Goal: Task Accomplishment & Management: Manage account settings

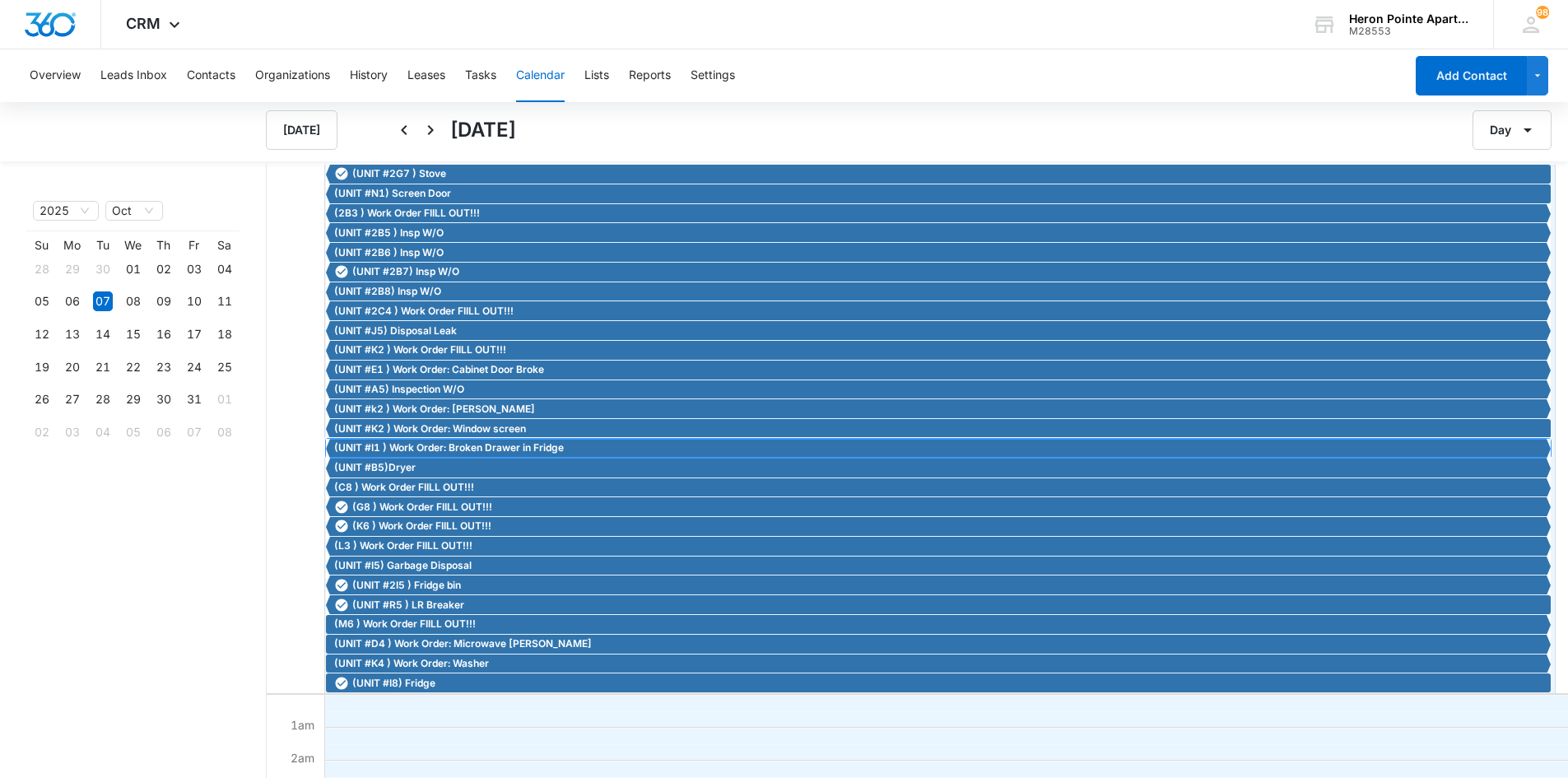
click at [570, 453] on span "(UNIT #I1 ) Work Order: Broken Drawer in Fridge" at bounding box center [941, 447] width 1212 height 14
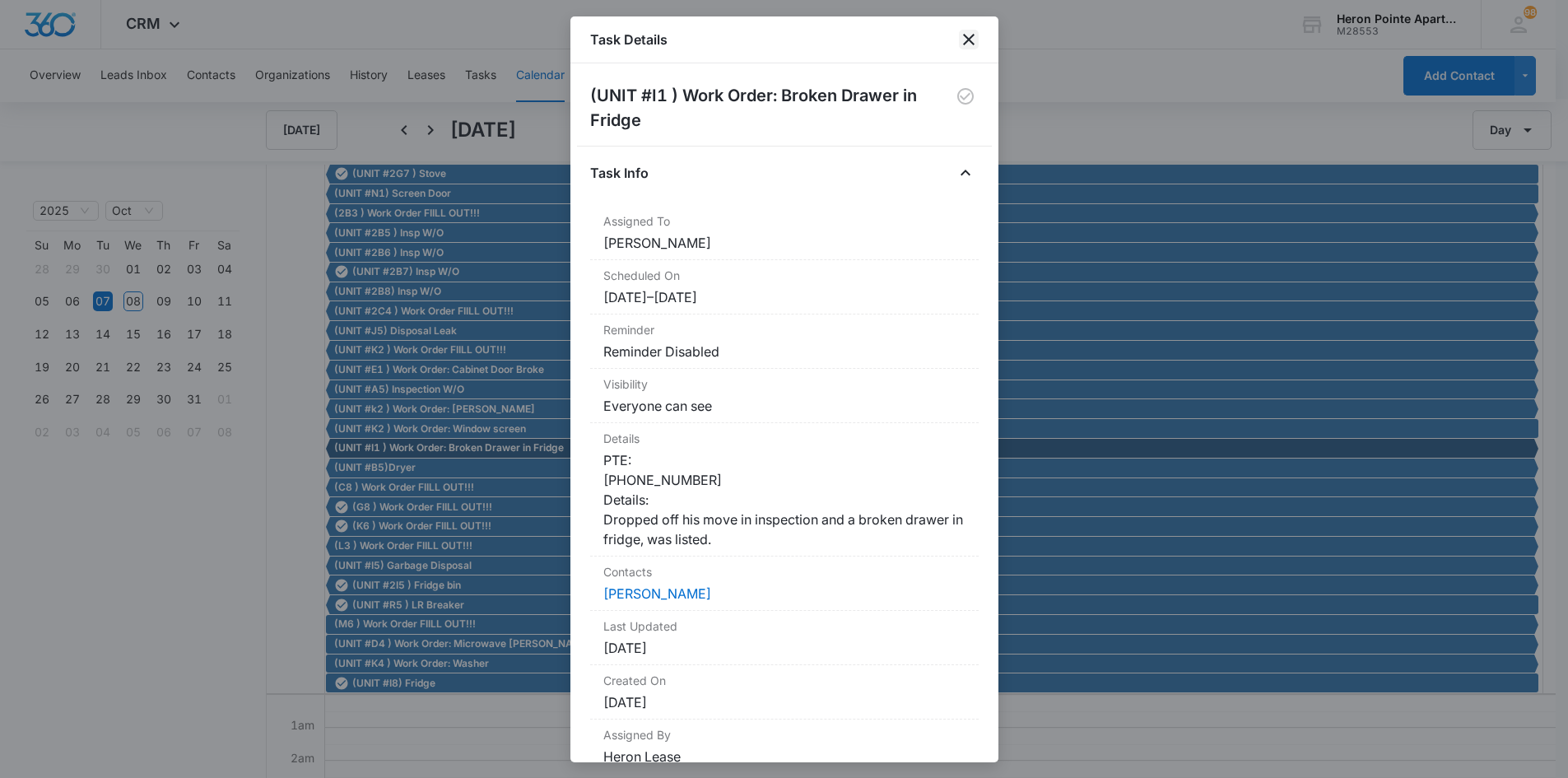
click at [971, 41] on icon "close" at bounding box center [969, 40] width 20 height 20
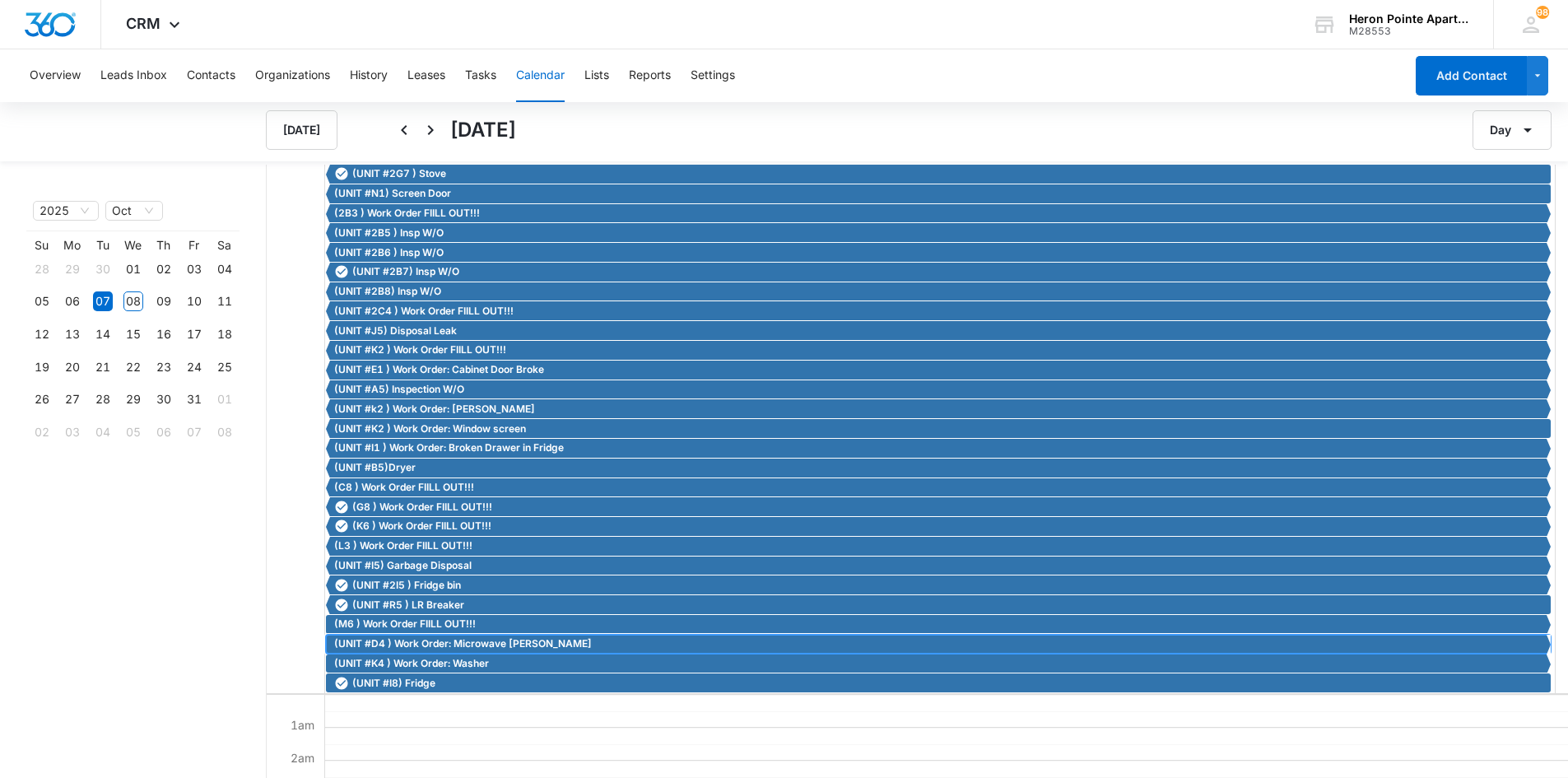
click at [457, 648] on span "(UNIT #D4 ) Work Order: Microwave [PERSON_NAME]" at bounding box center [463, 643] width 257 height 14
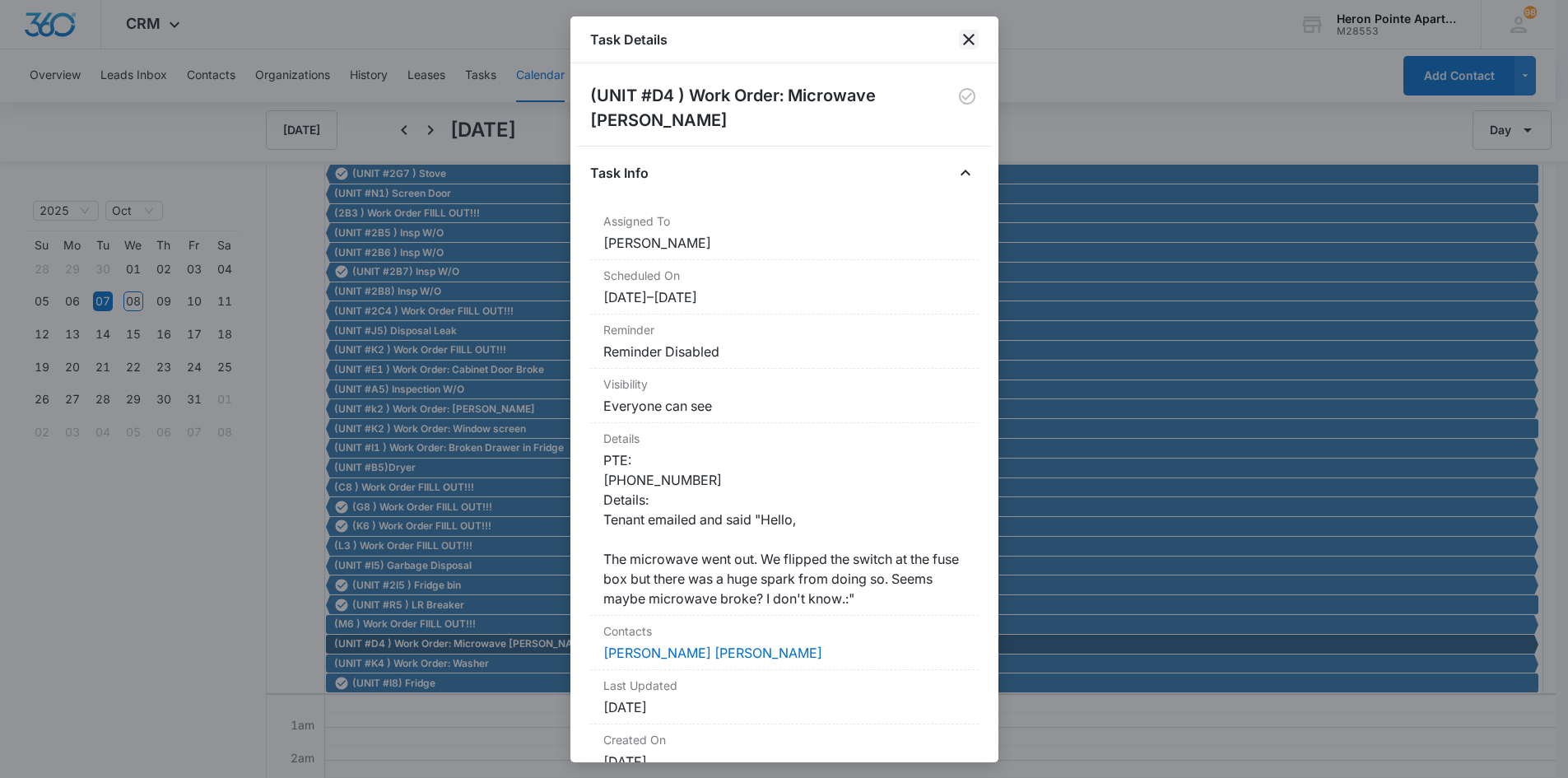
drag, startPoint x: 797, startPoint y: 151, endPoint x: 967, endPoint y: 43, distance: 201.4
click at [976, 38] on icon "close" at bounding box center [969, 40] width 20 height 20
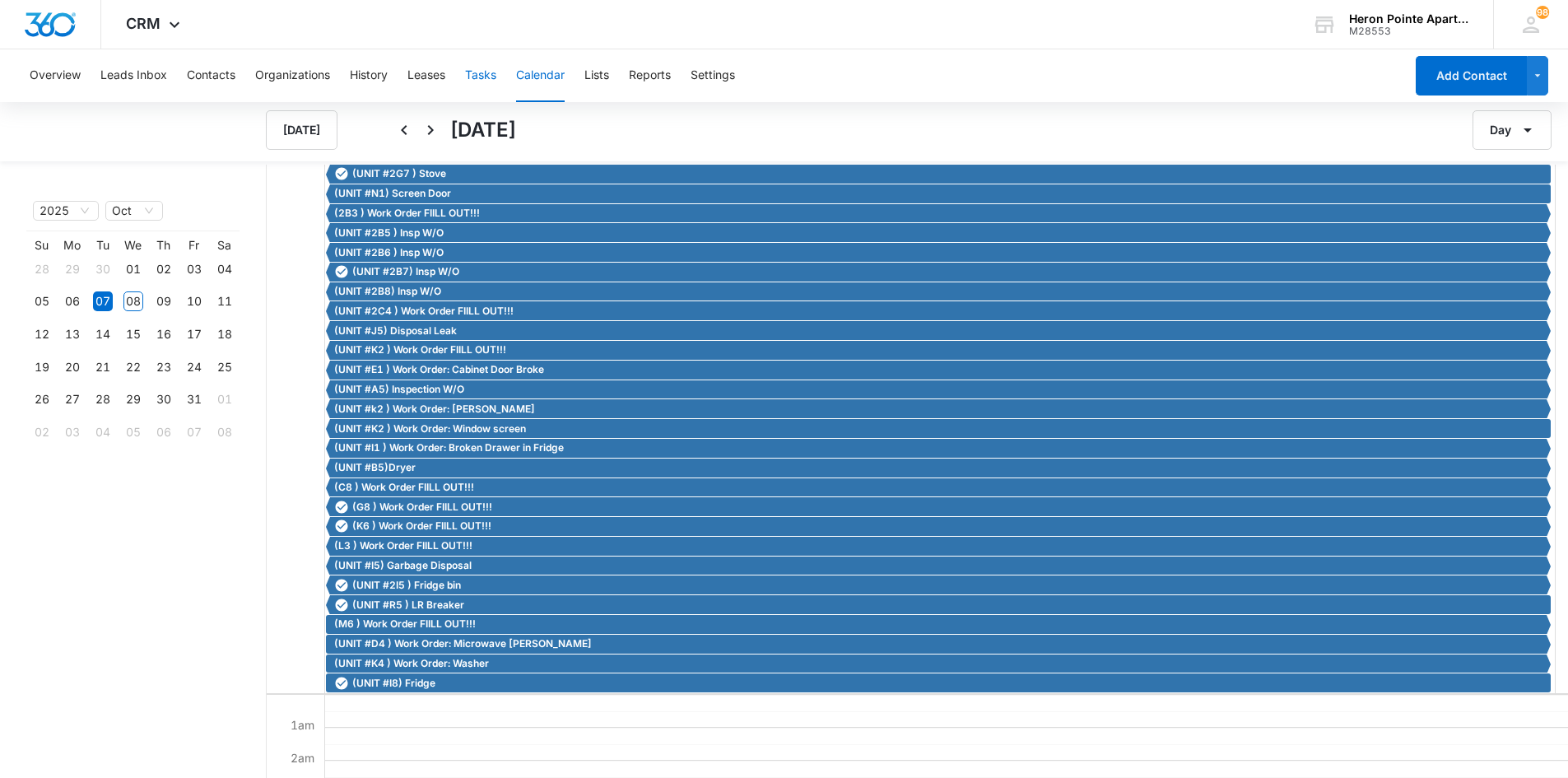
click at [483, 72] on button "Tasks" at bounding box center [481, 75] width 31 height 53
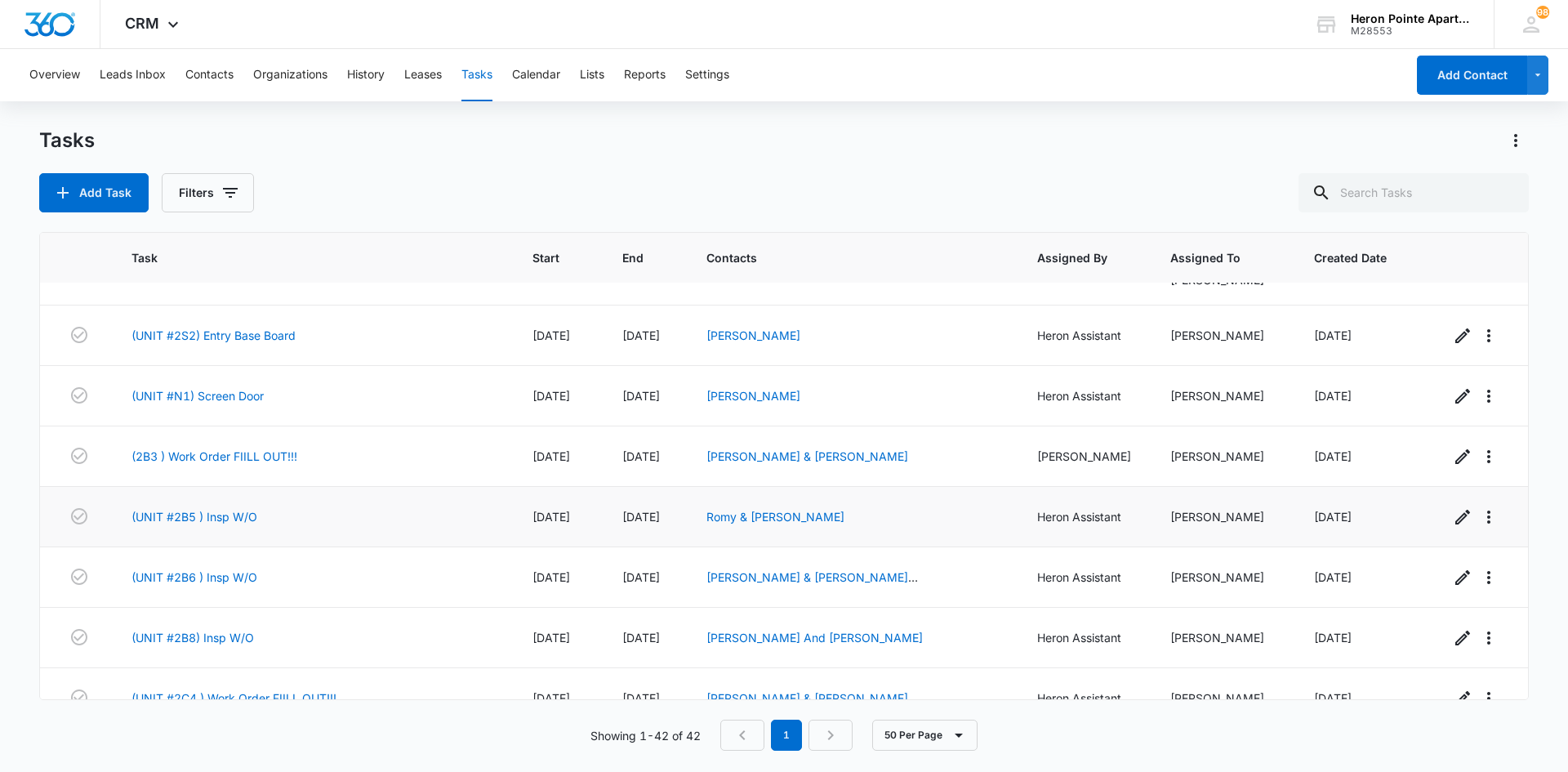
scroll to position [1225, 0]
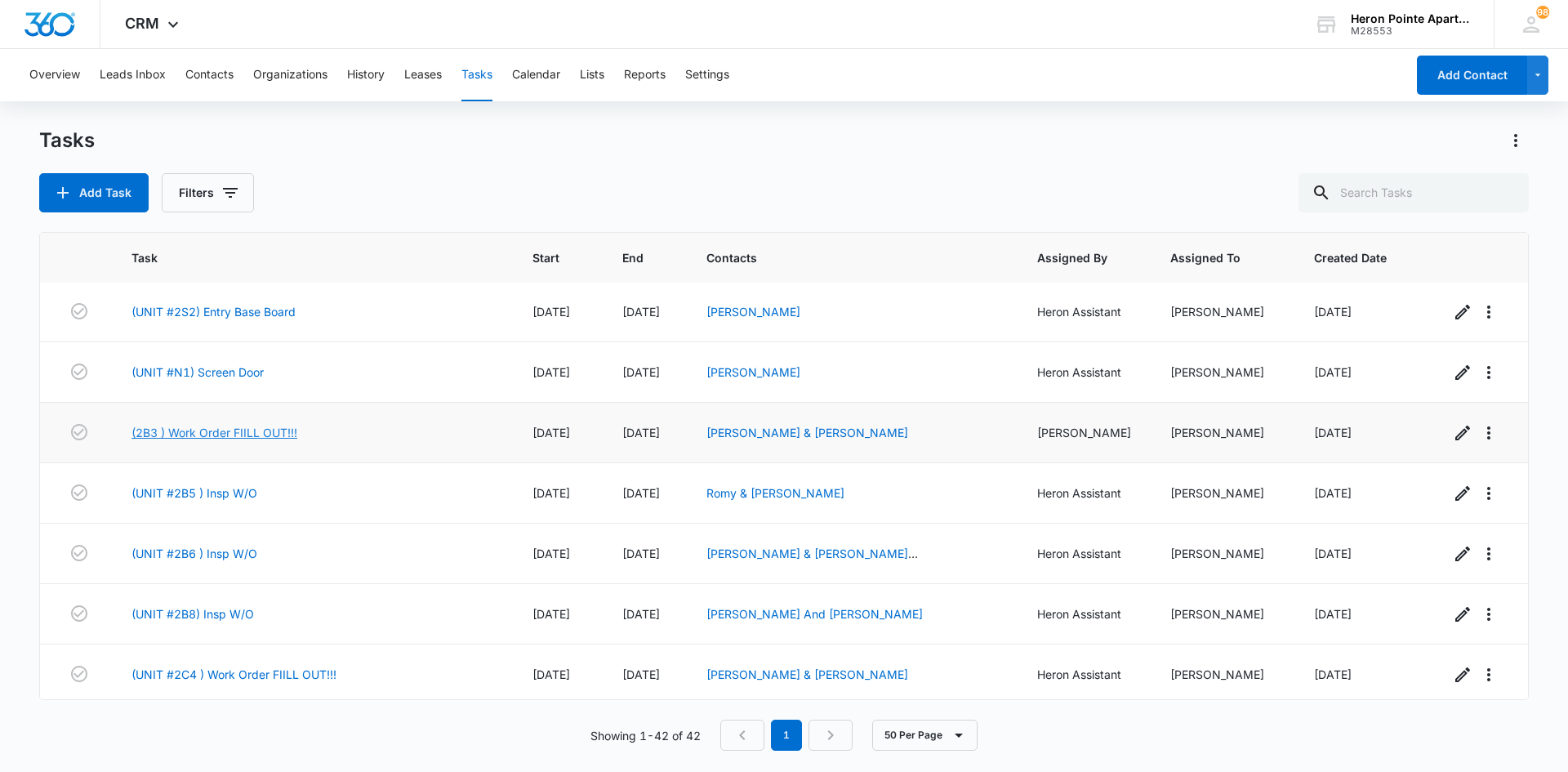
click at [255, 424] on link "(2B3 ) Work Order FIILL OUT!!!" at bounding box center [214, 432] width 165 height 17
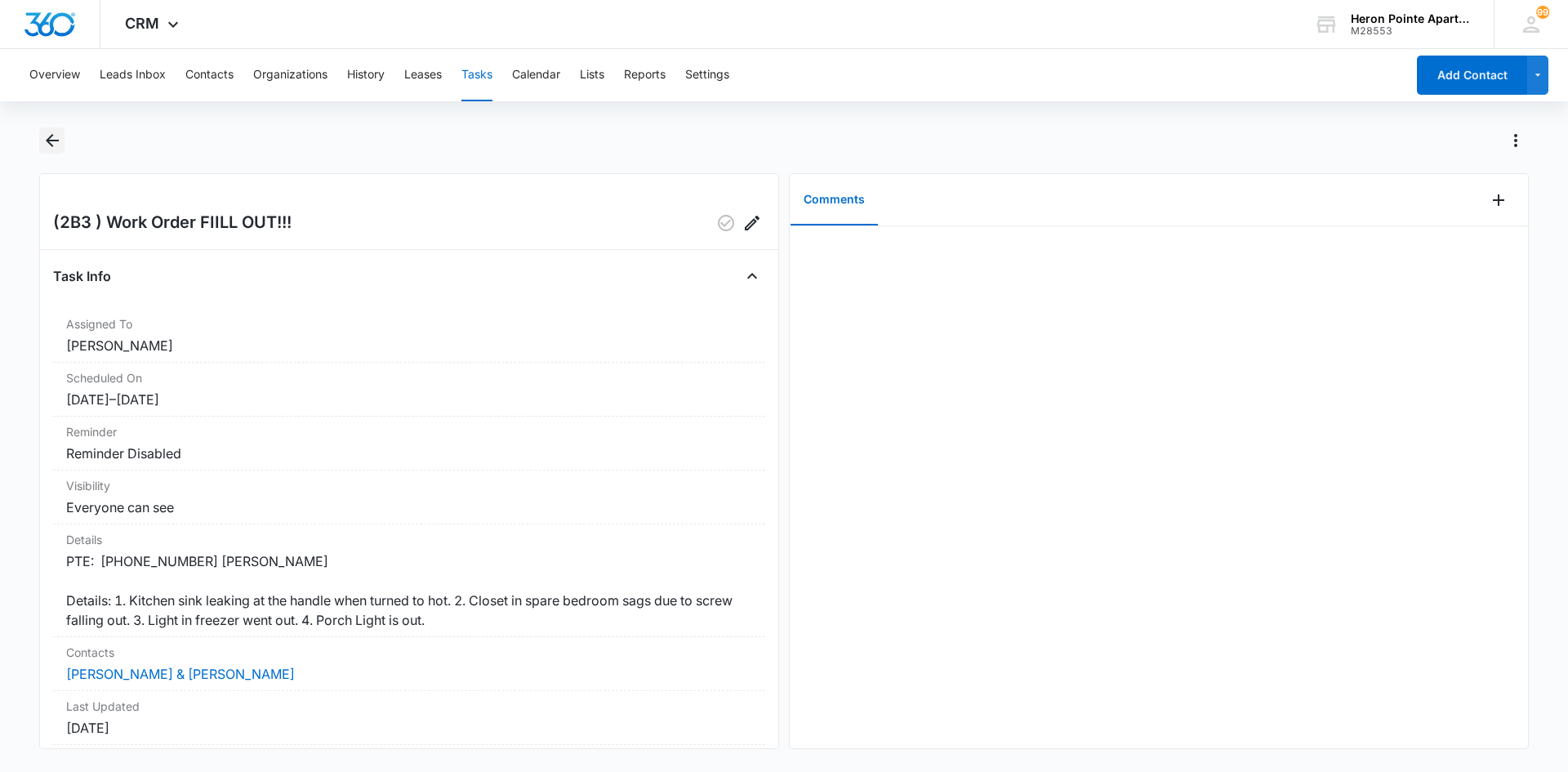
click at [54, 143] on icon "Back" at bounding box center [52, 141] width 20 height 20
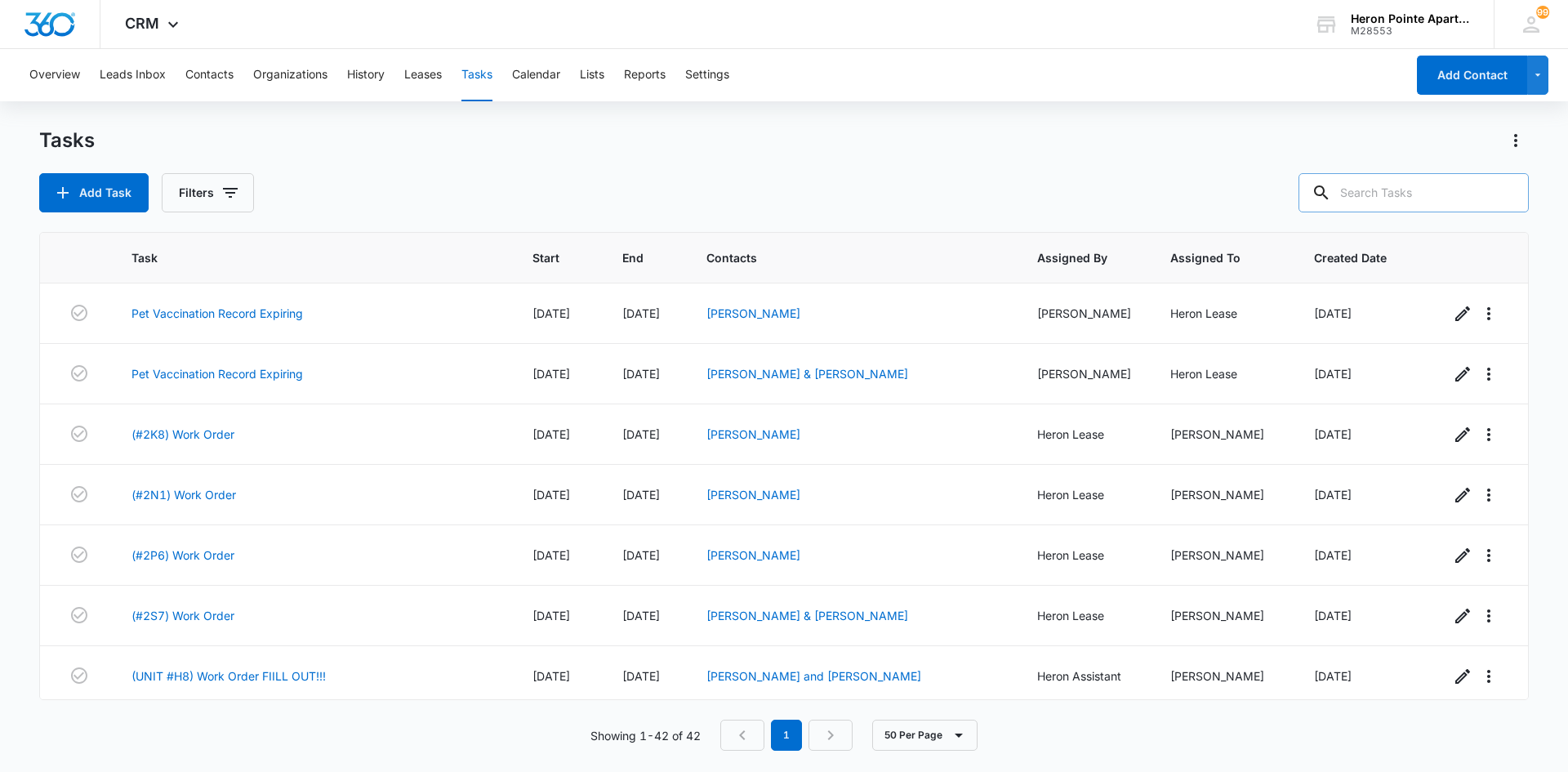
click at [1414, 198] on input "text" at bounding box center [1413, 192] width 230 height 39
type input "m6"
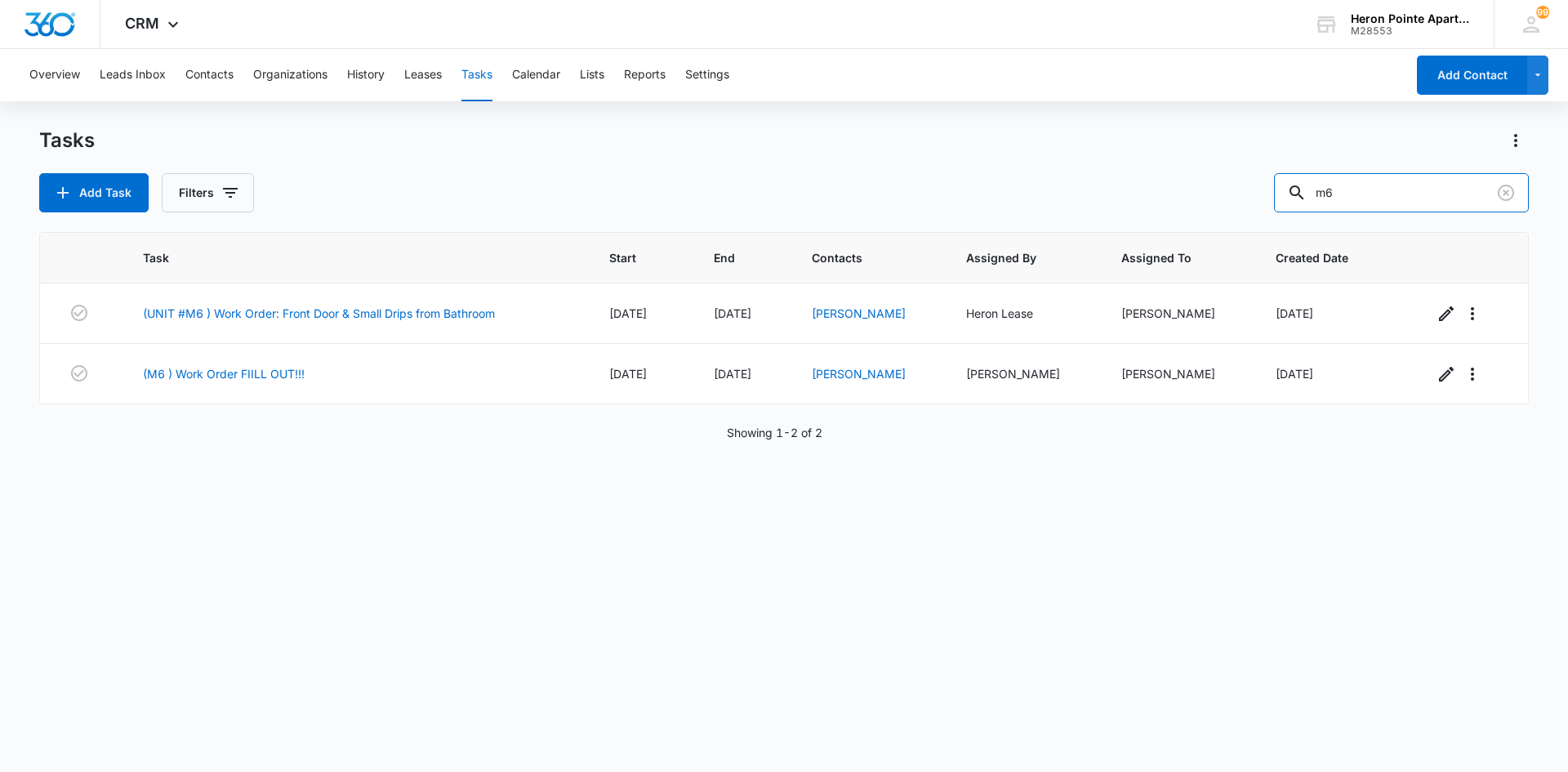
drag, startPoint x: 1396, startPoint y: 187, endPoint x: 1252, endPoint y: 213, distance: 146.3
click at [1252, 213] on div "Tasks Add Task Filters m6 Task Start End Contacts Assigned By Assigned To Creat…" at bounding box center [784, 449] width 1490 height 643
click at [1509, 192] on icon "Clear" at bounding box center [1506, 192] width 20 height 20
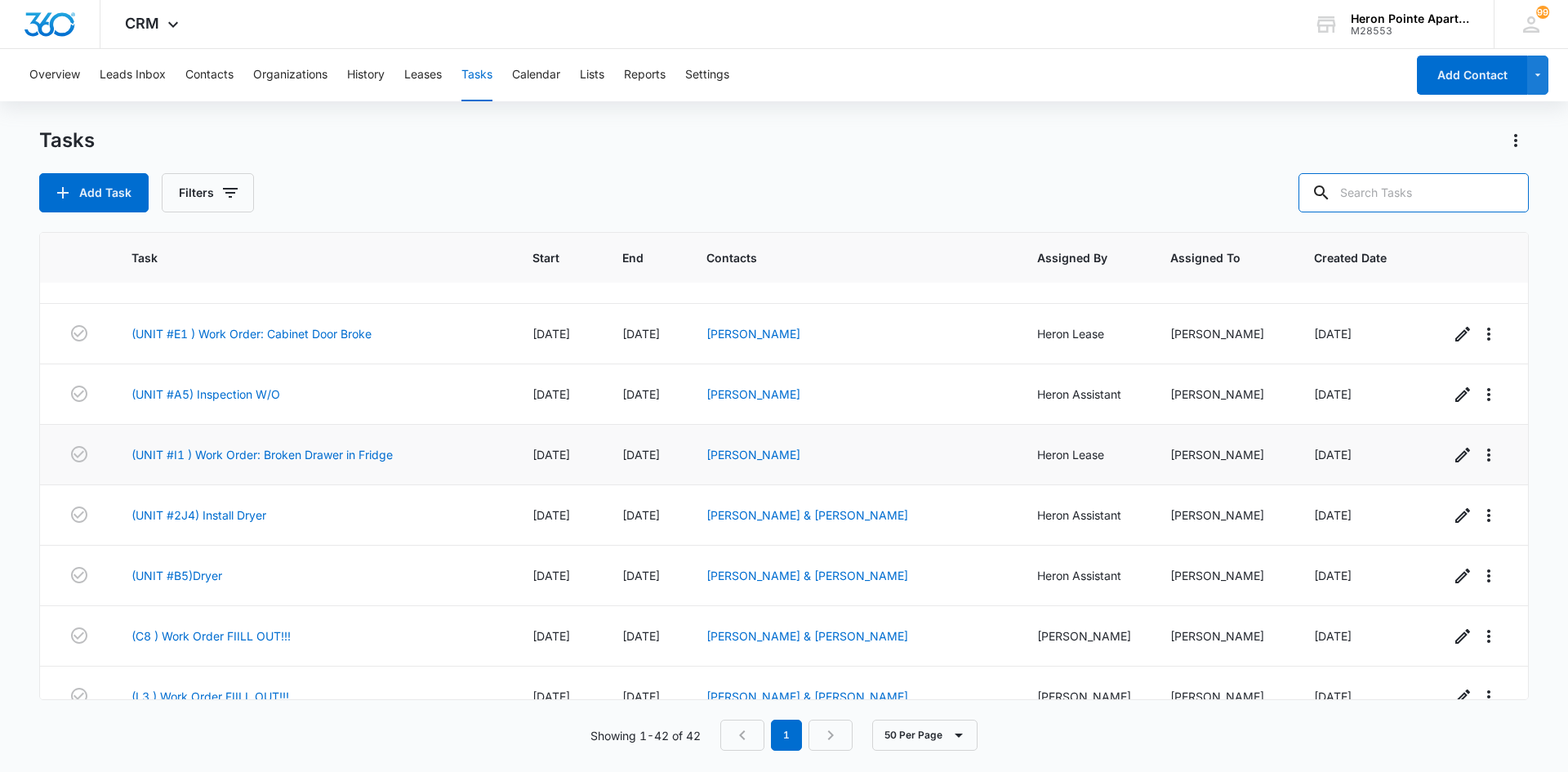
scroll to position [1880, 0]
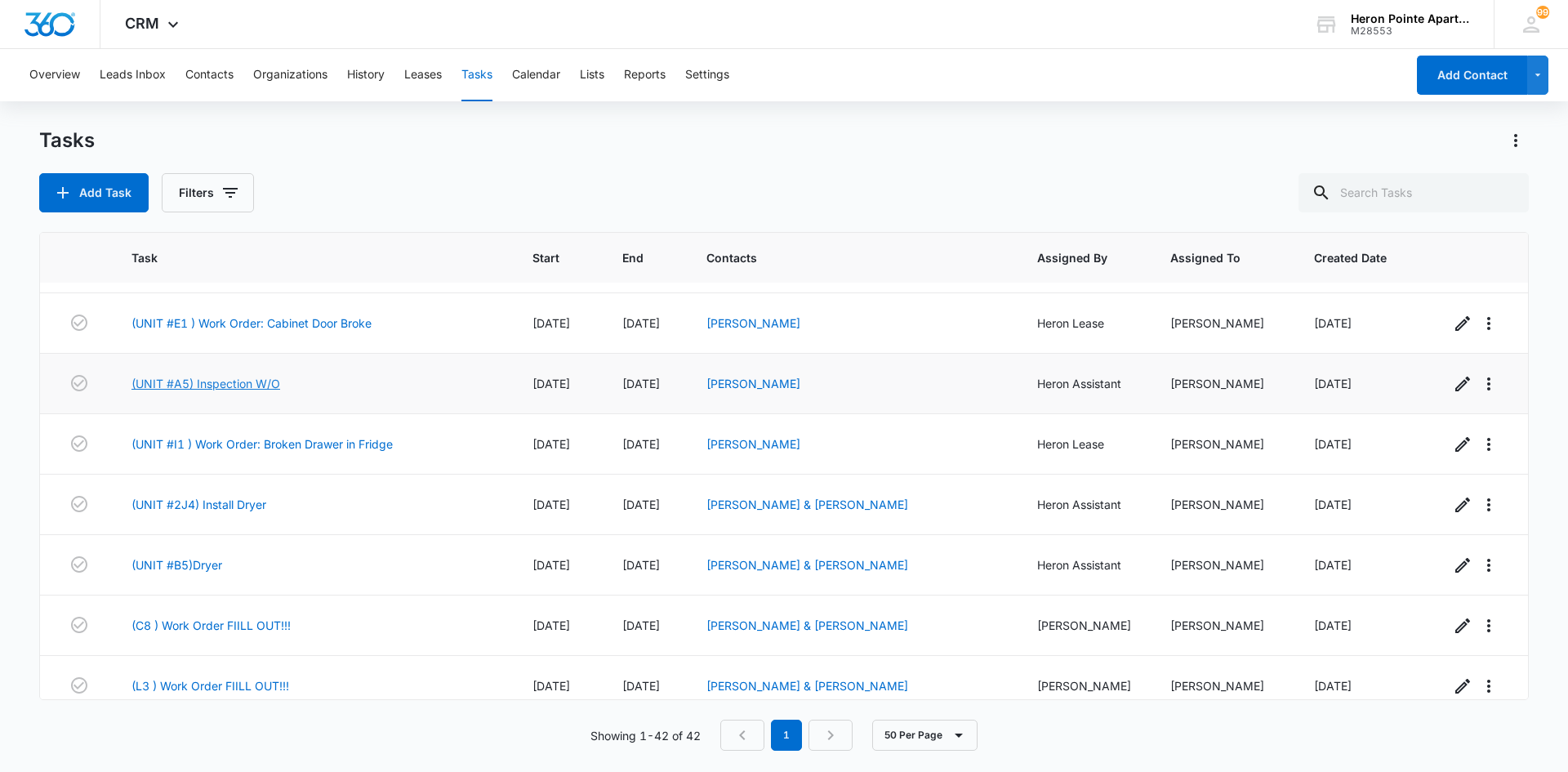
click at [241, 375] on link "(UNIT #A5) Inspection W/O" at bounding box center [206, 384] width 148 height 17
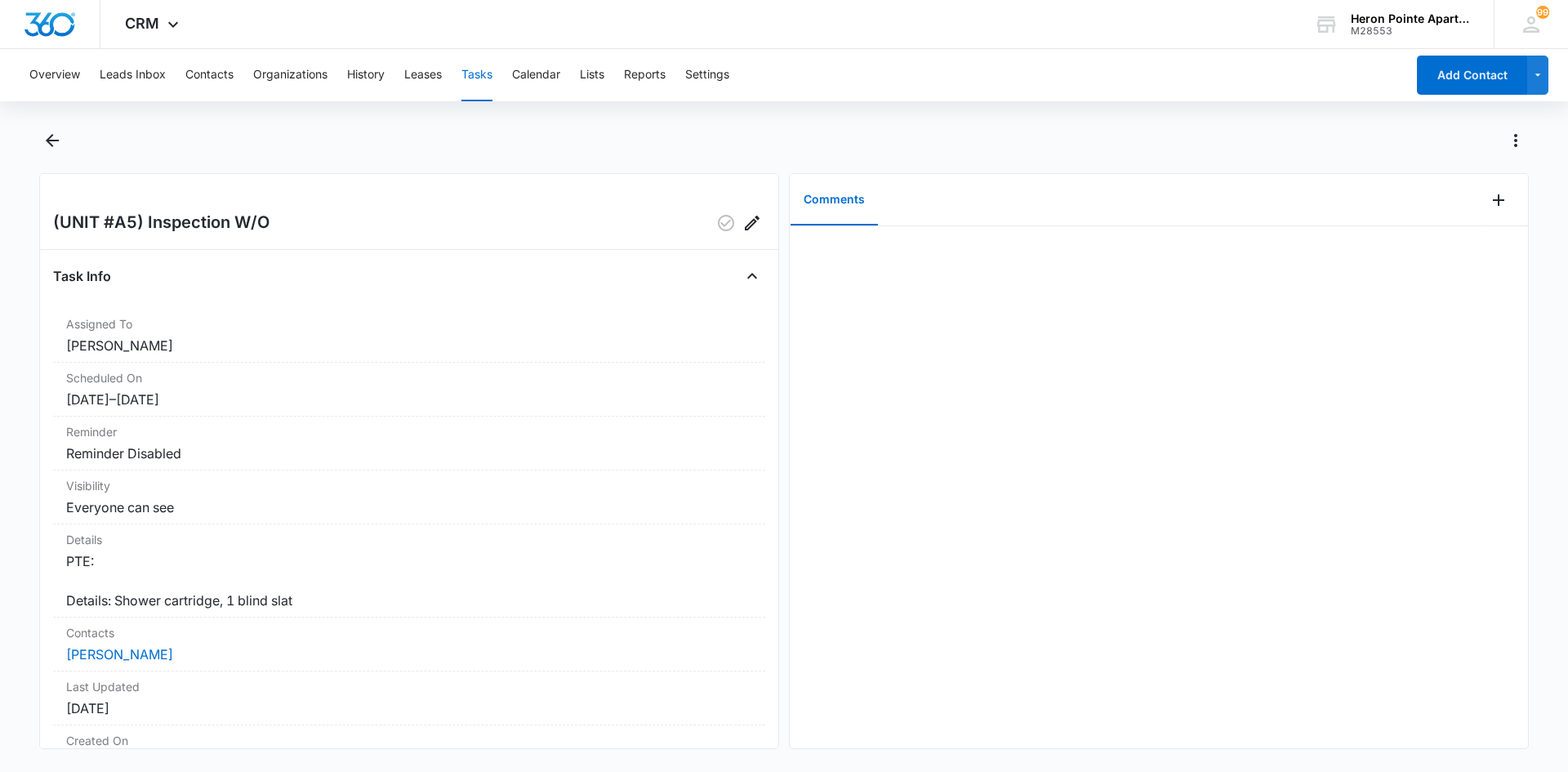
click at [488, 72] on button "Tasks" at bounding box center [477, 75] width 31 height 53
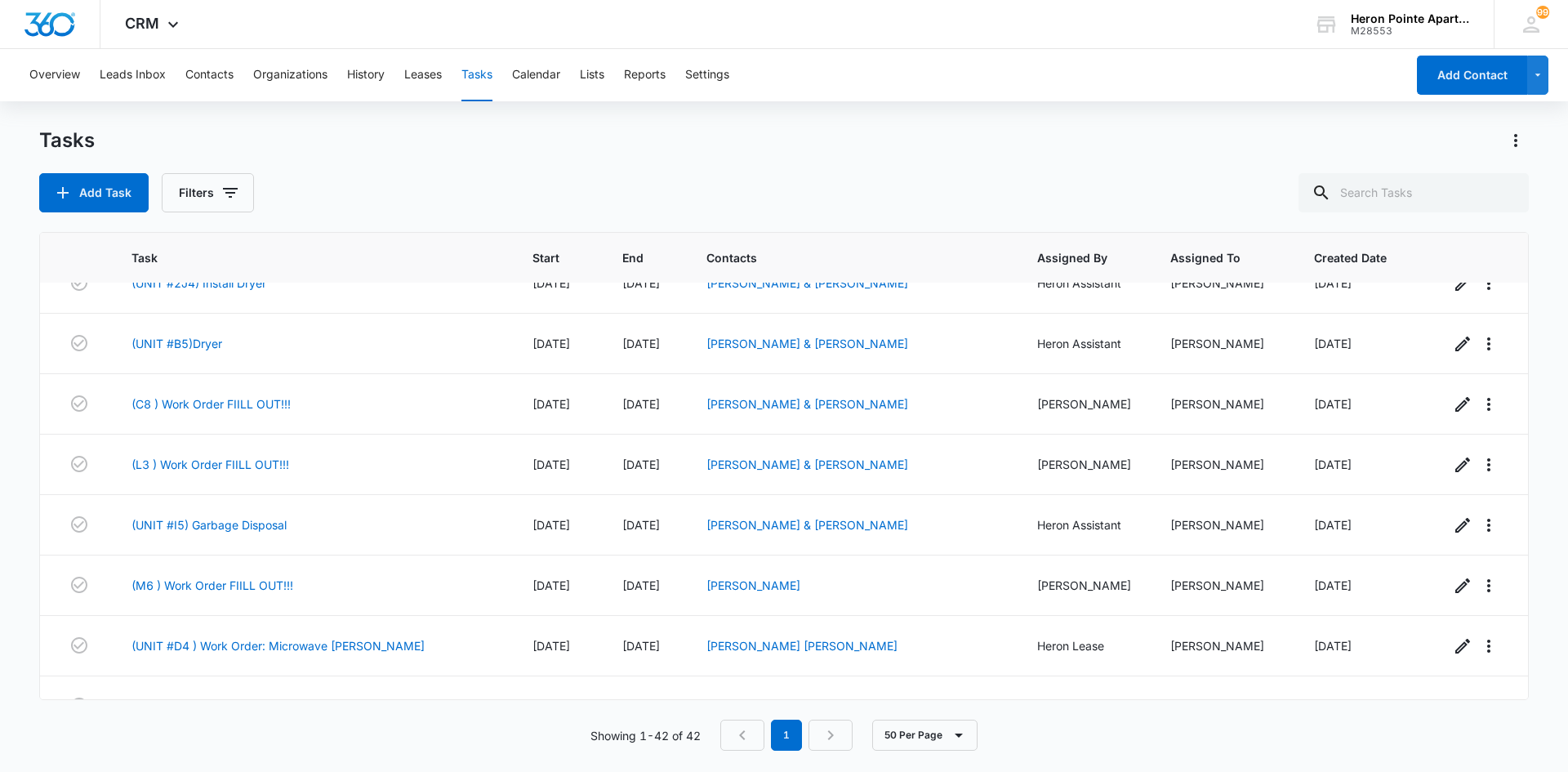
scroll to position [2130, 0]
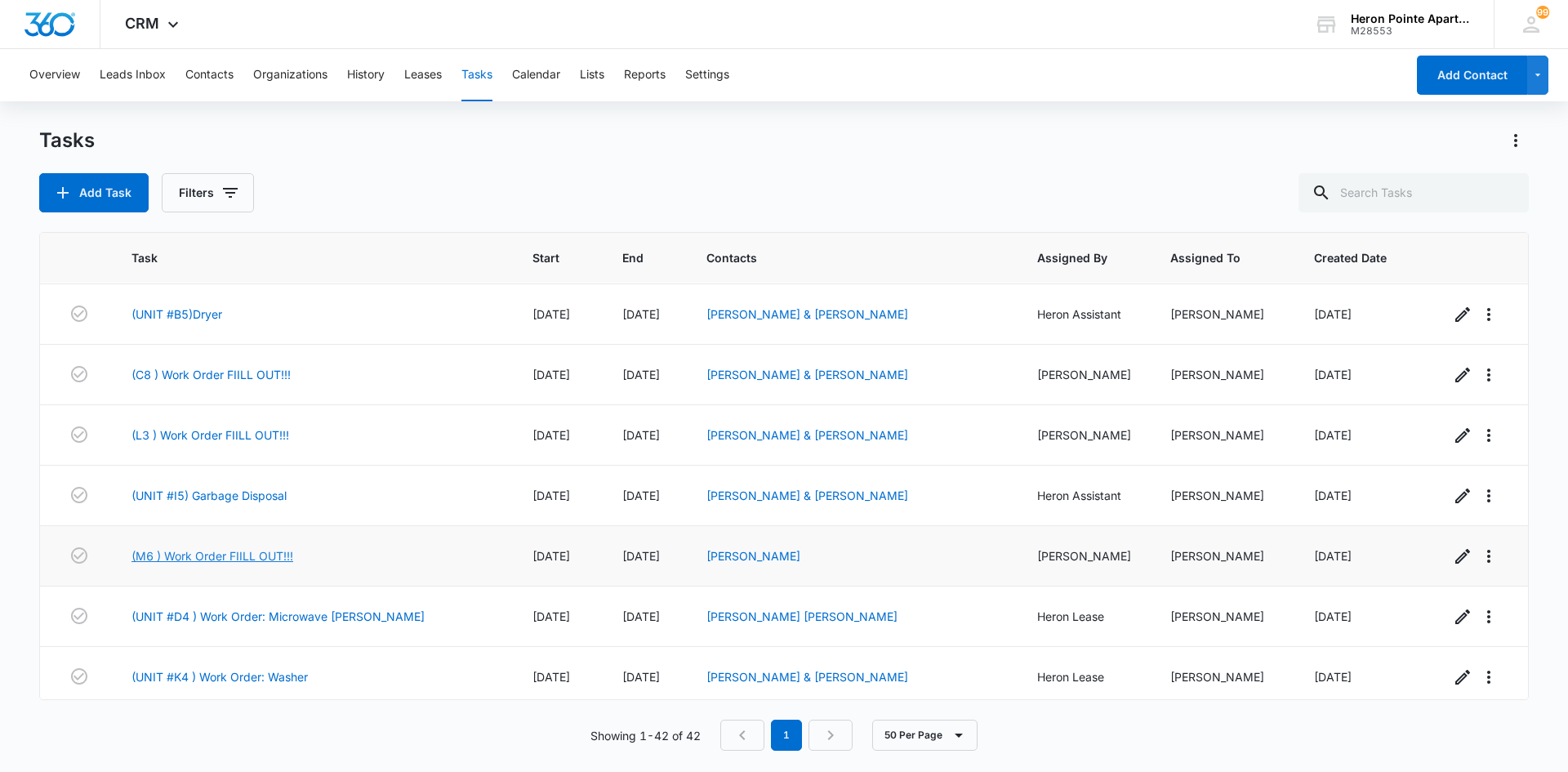
click at [191, 547] on link "(M6 ) Work Order FIILL OUT!!!" at bounding box center [212, 556] width 162 height 17
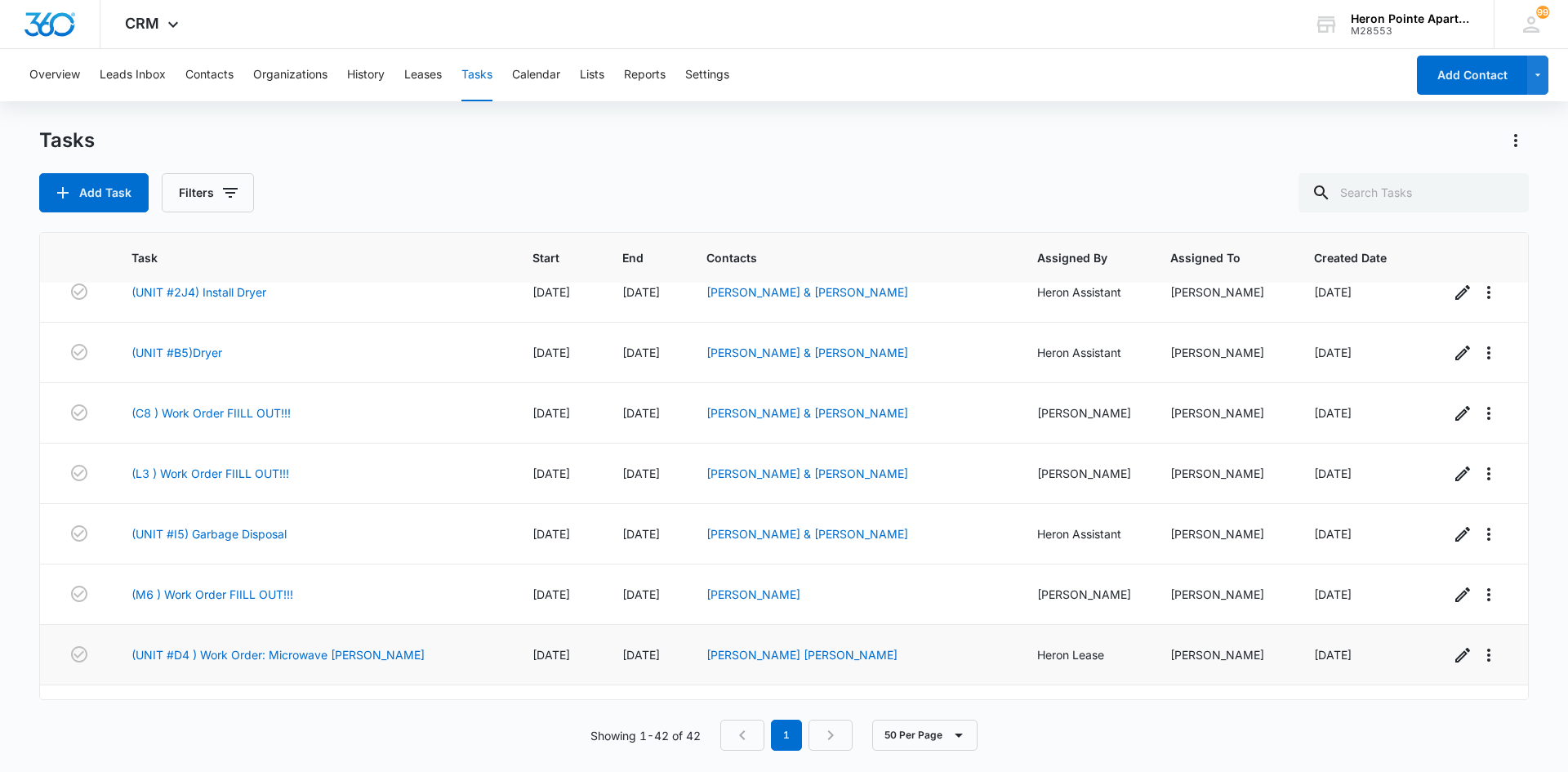
scroll to position [2130, 0]
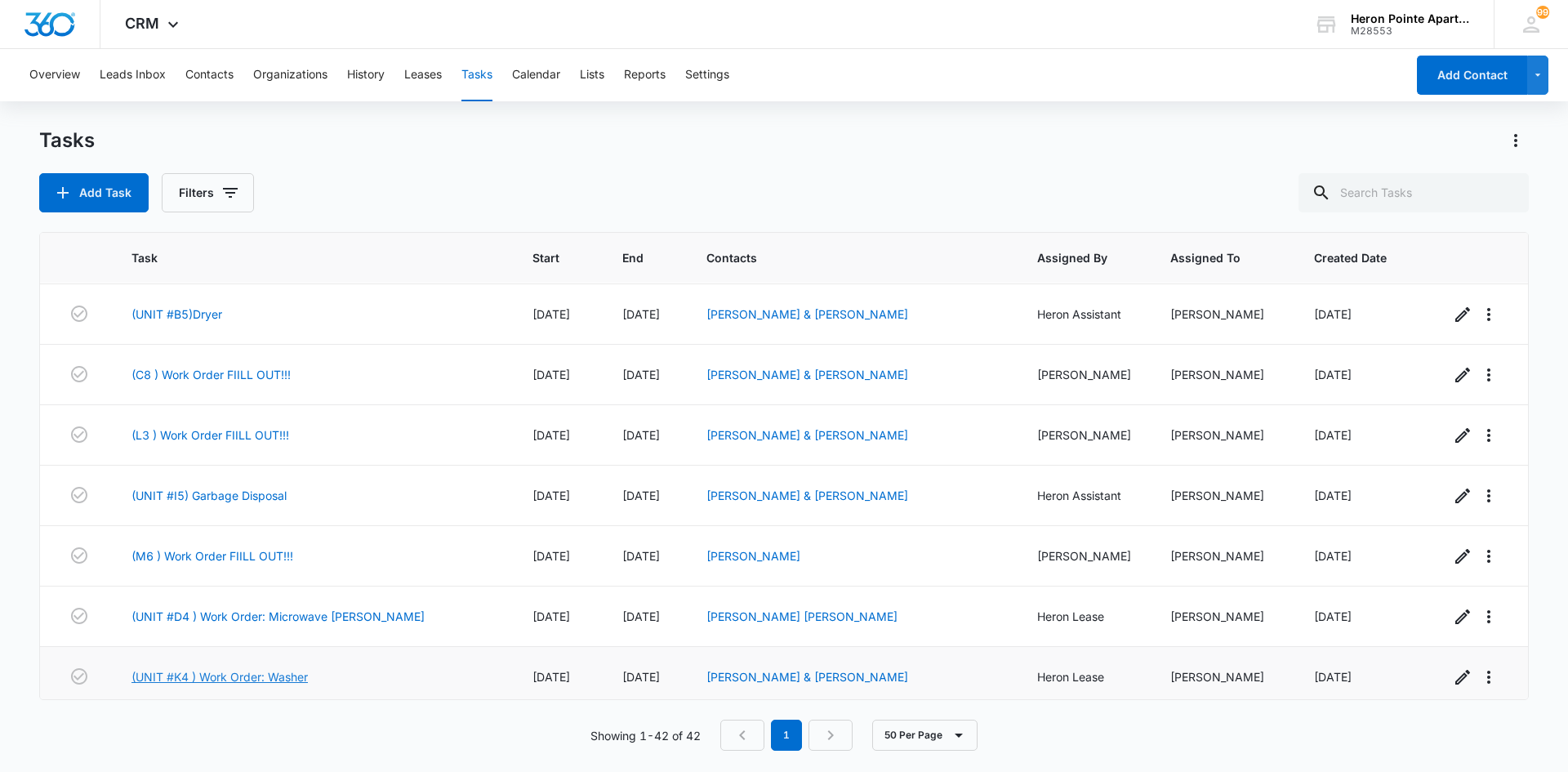
click at [260, 670] on link "(UNIT #K4 ) Work Order: Washer" at bounding box center [220, 677] width 177 height 17
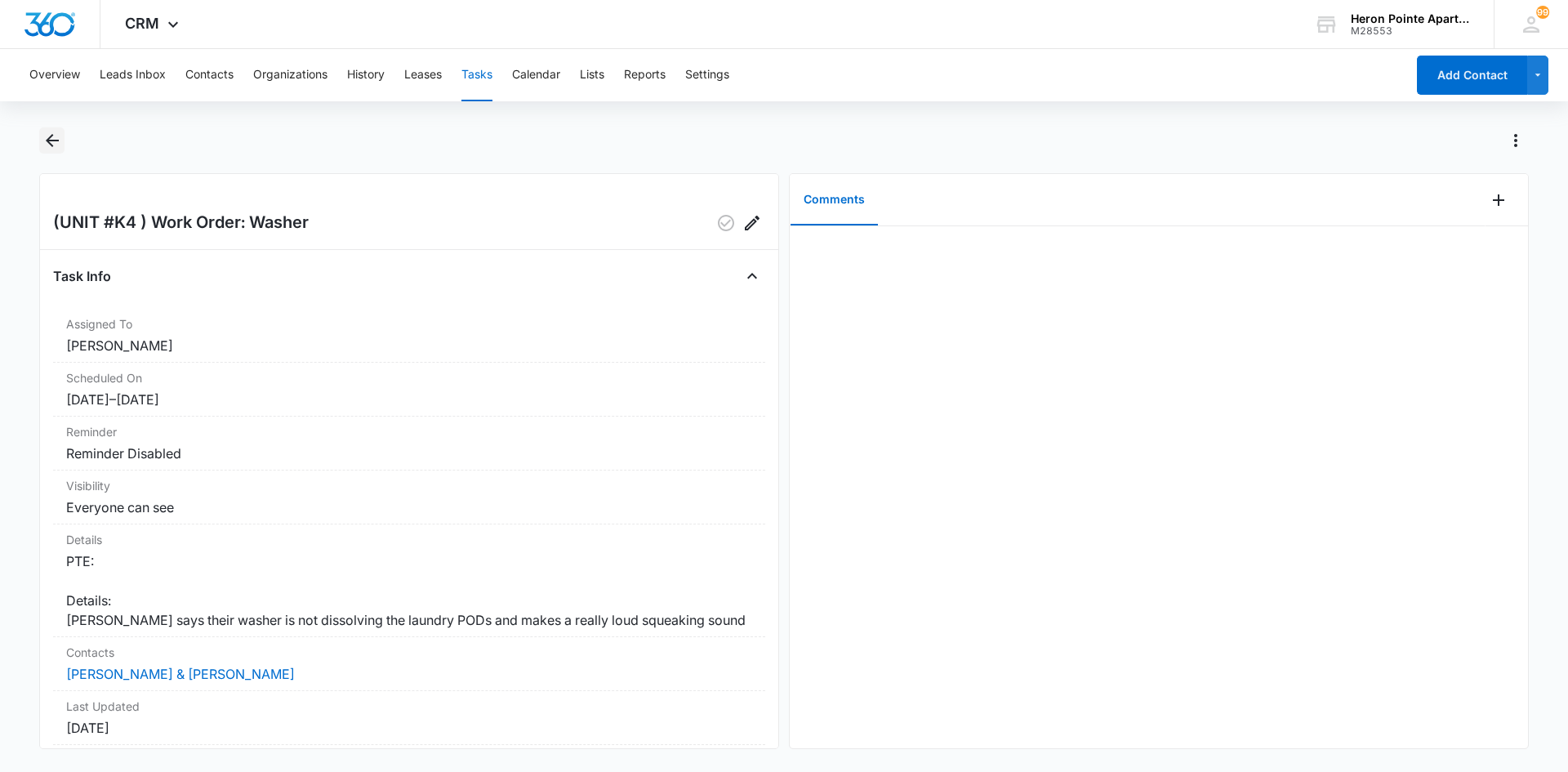
click at [57, 138] on icon "Back" at bounding box center [52, 141] width 20 height 20
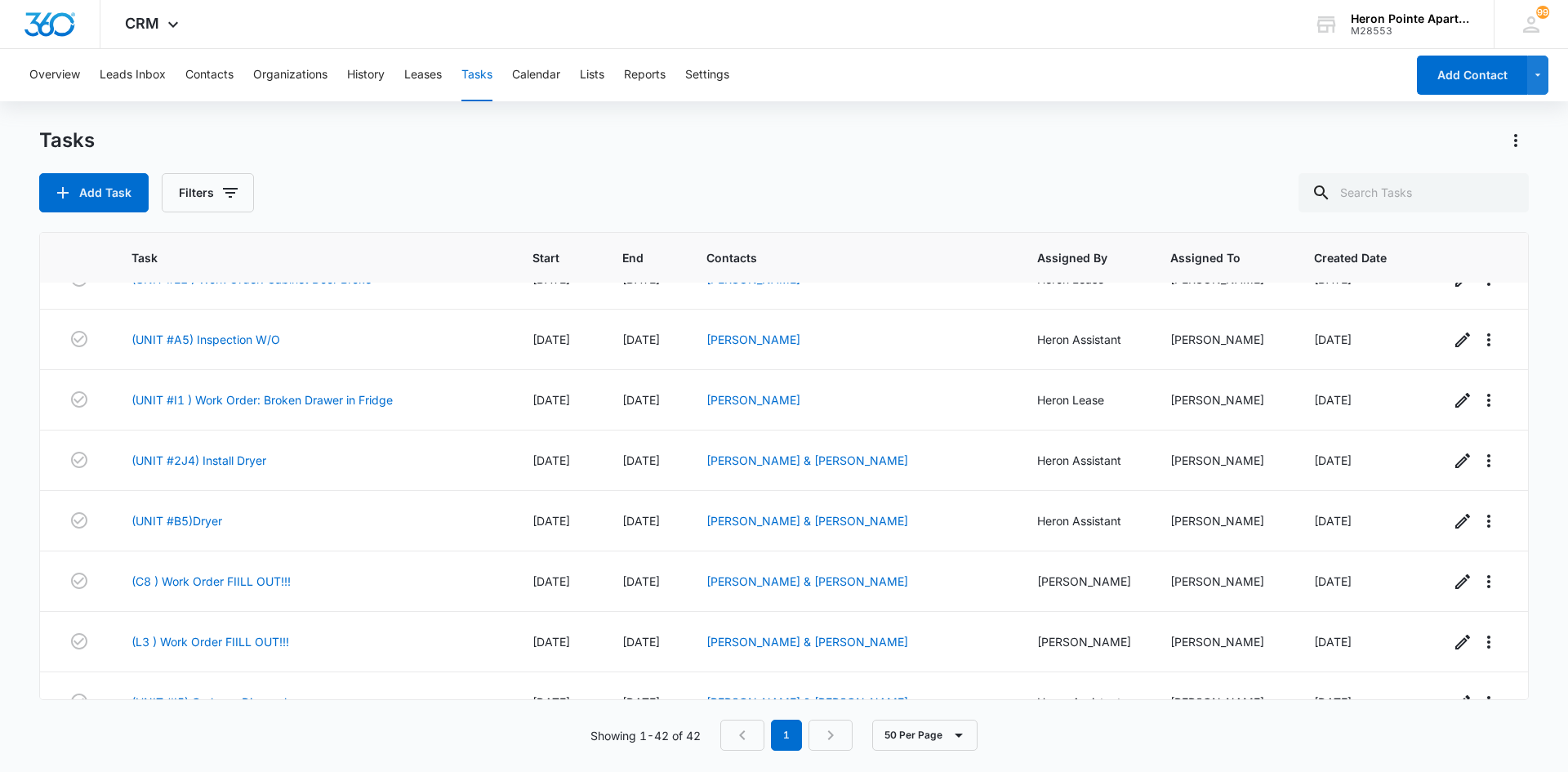
scroll to position [2130, 0]
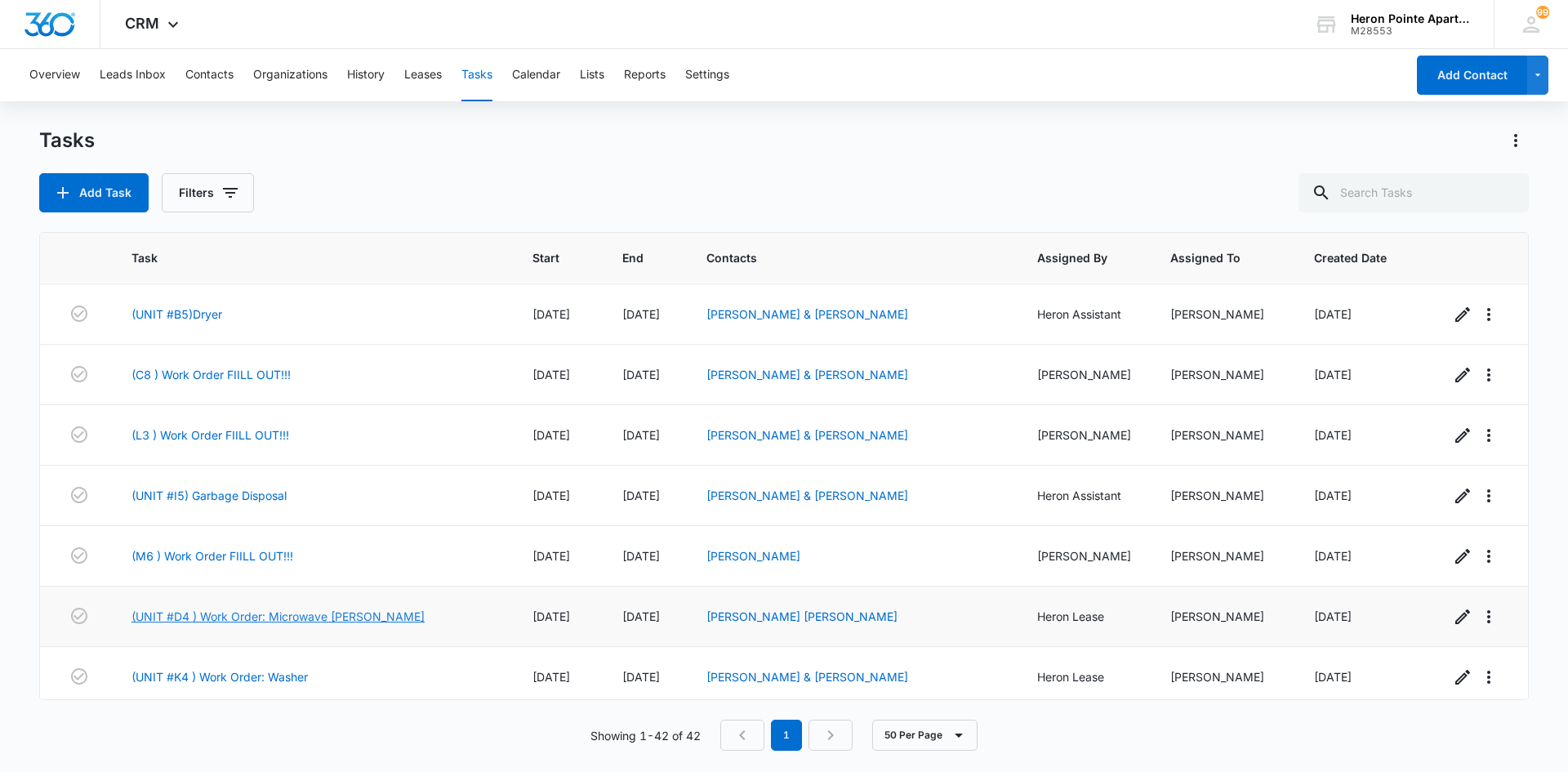
click at [247, 609] on link "(UNIT #D4 ) Work Order: Microwave [PERSON_NAME]" at bounding box center [278, 617] width 294 height 17
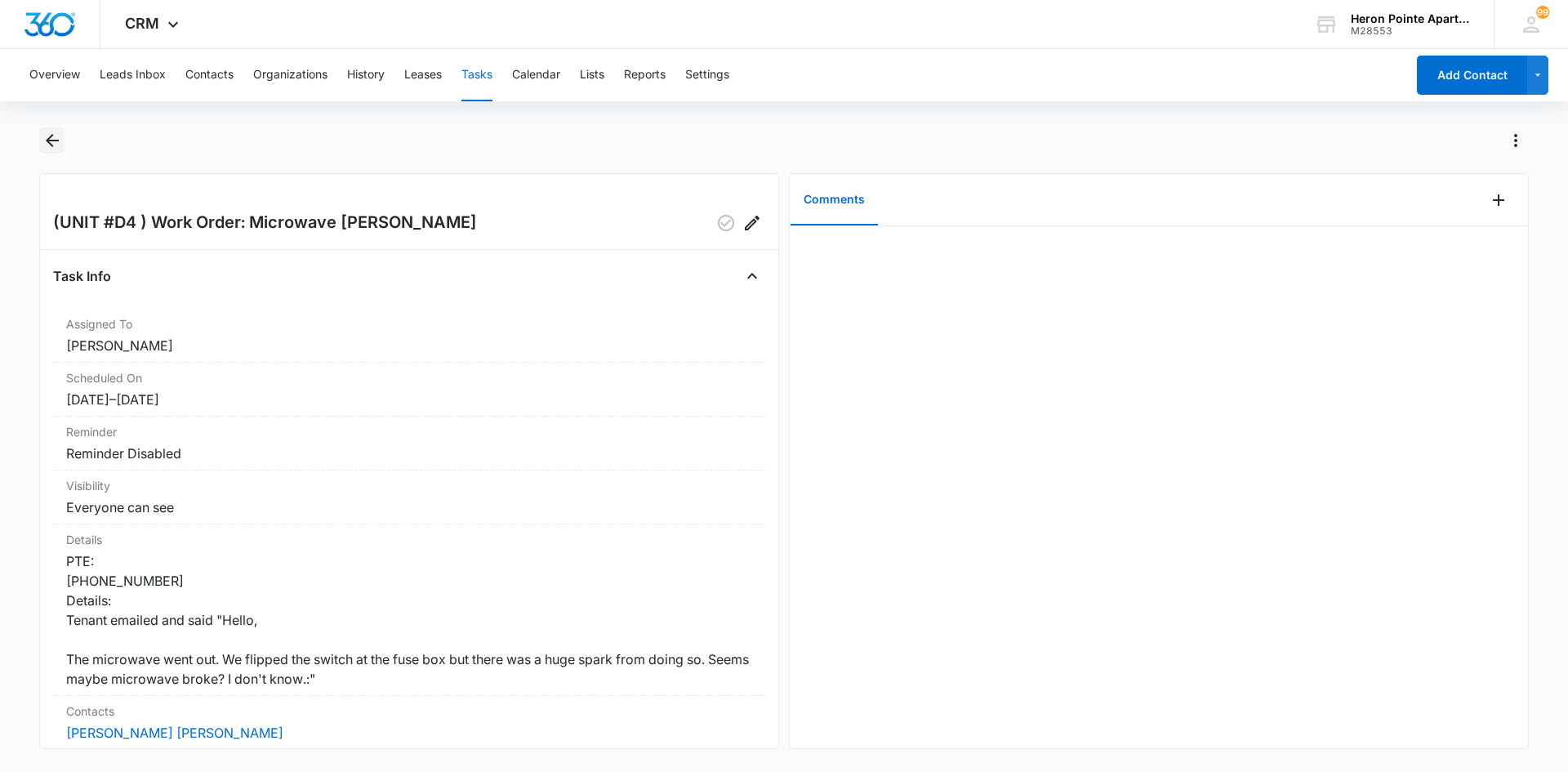
click at [47, 141] on icon "Back" at bounding box center [53, 141] width 13 height 13
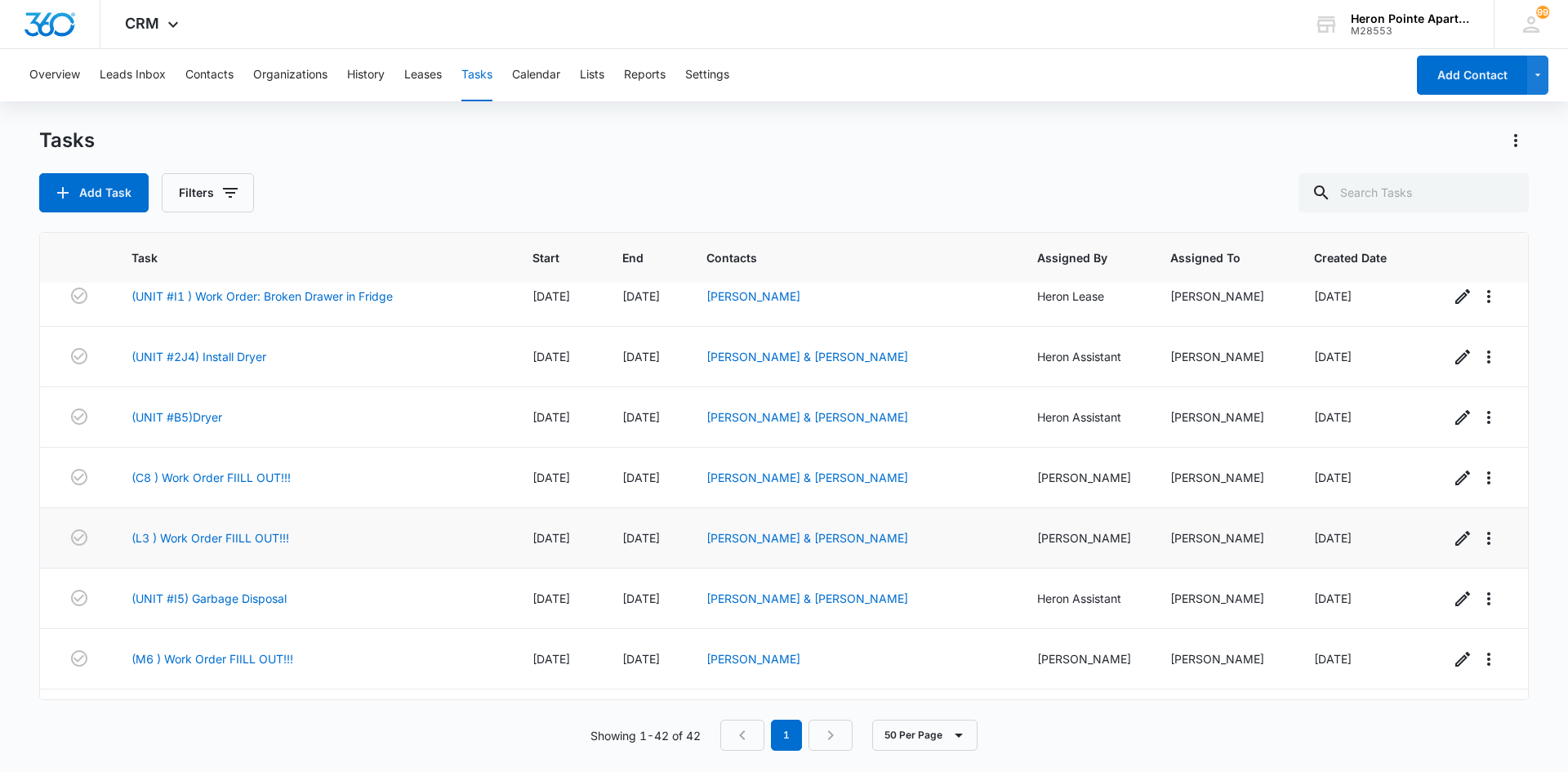
scroll to position [2130, 0]
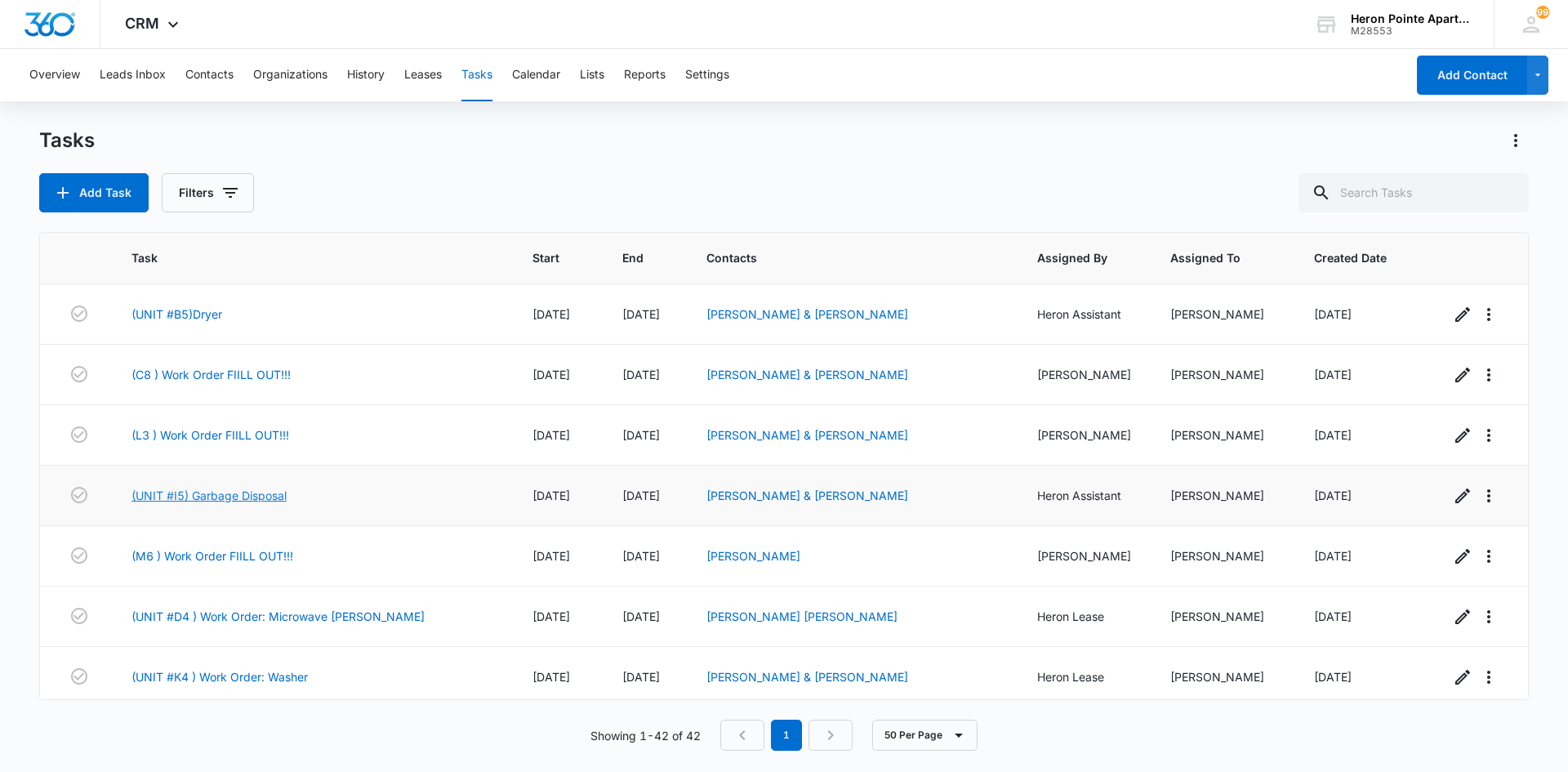
click at [227, 487] on link "(UNIT #I5) Garbage Disposal" at bounding box center [209, 496] width 155 height 17
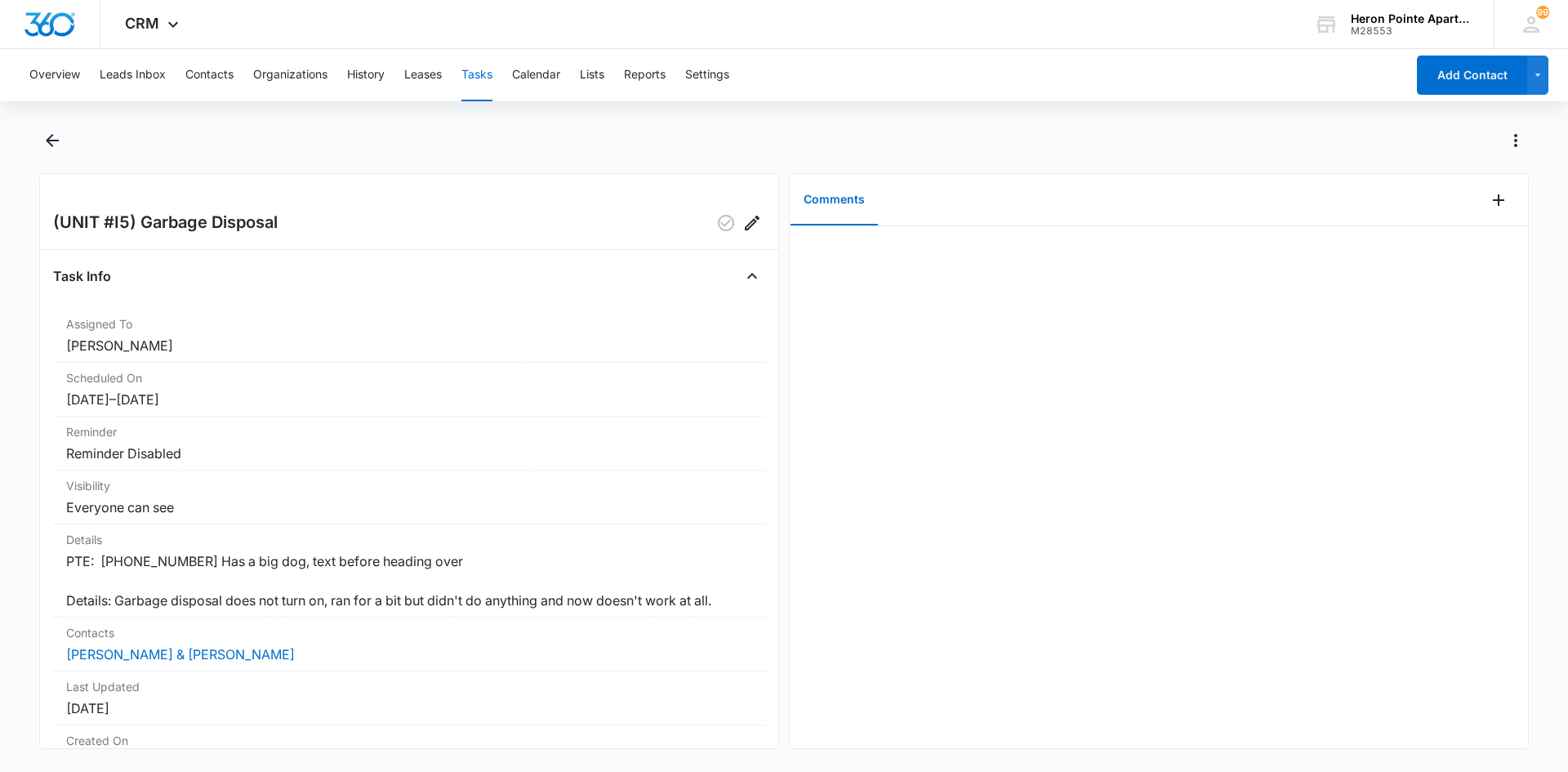
click at [1391, 647] on div at bounding box center [1159, 488] width 738 height 522
click at [53, 136] on icon "Back" at bounding box center [53, 141] width 13 height 13
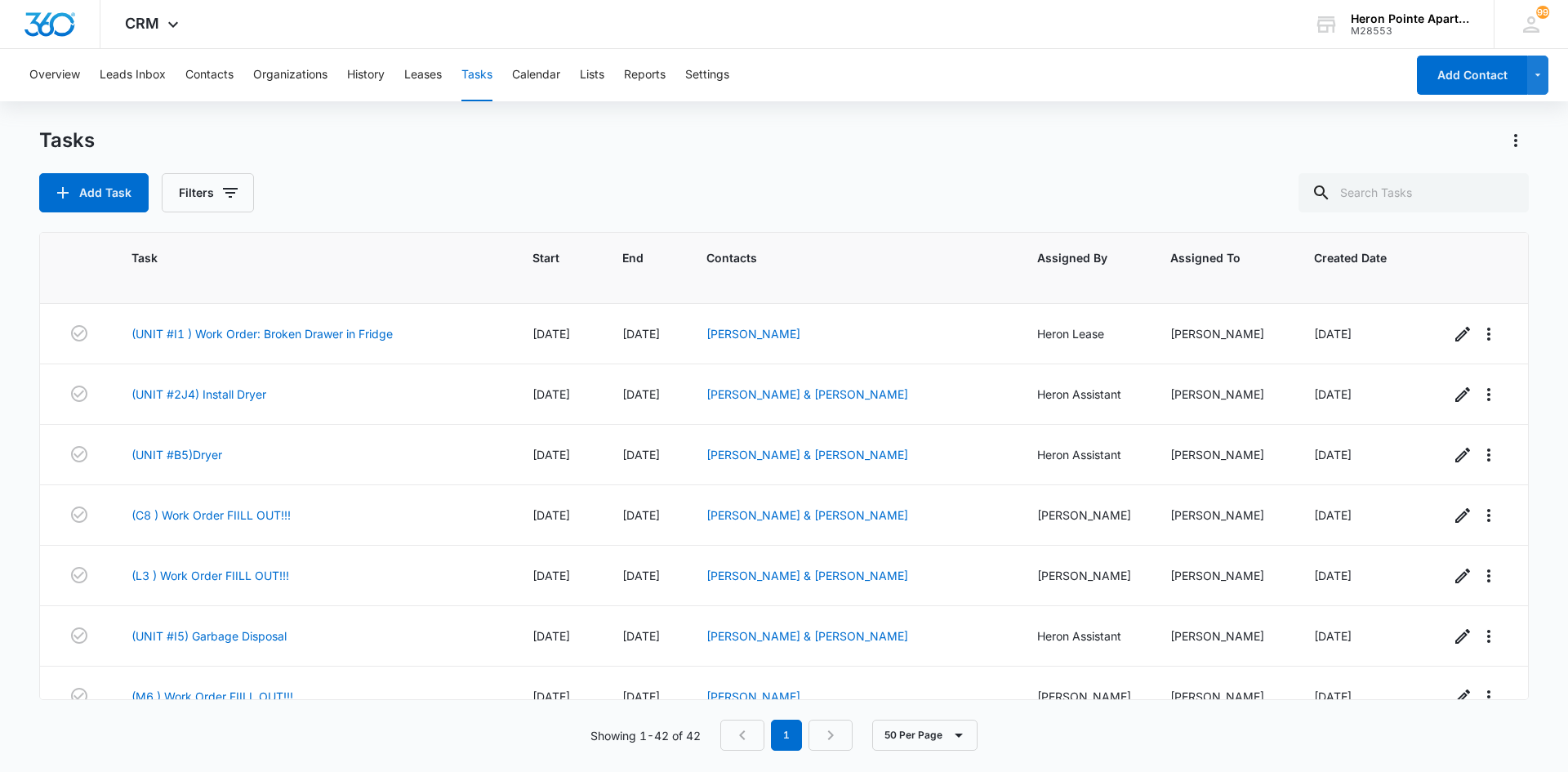
scroll to position [2130, 0]
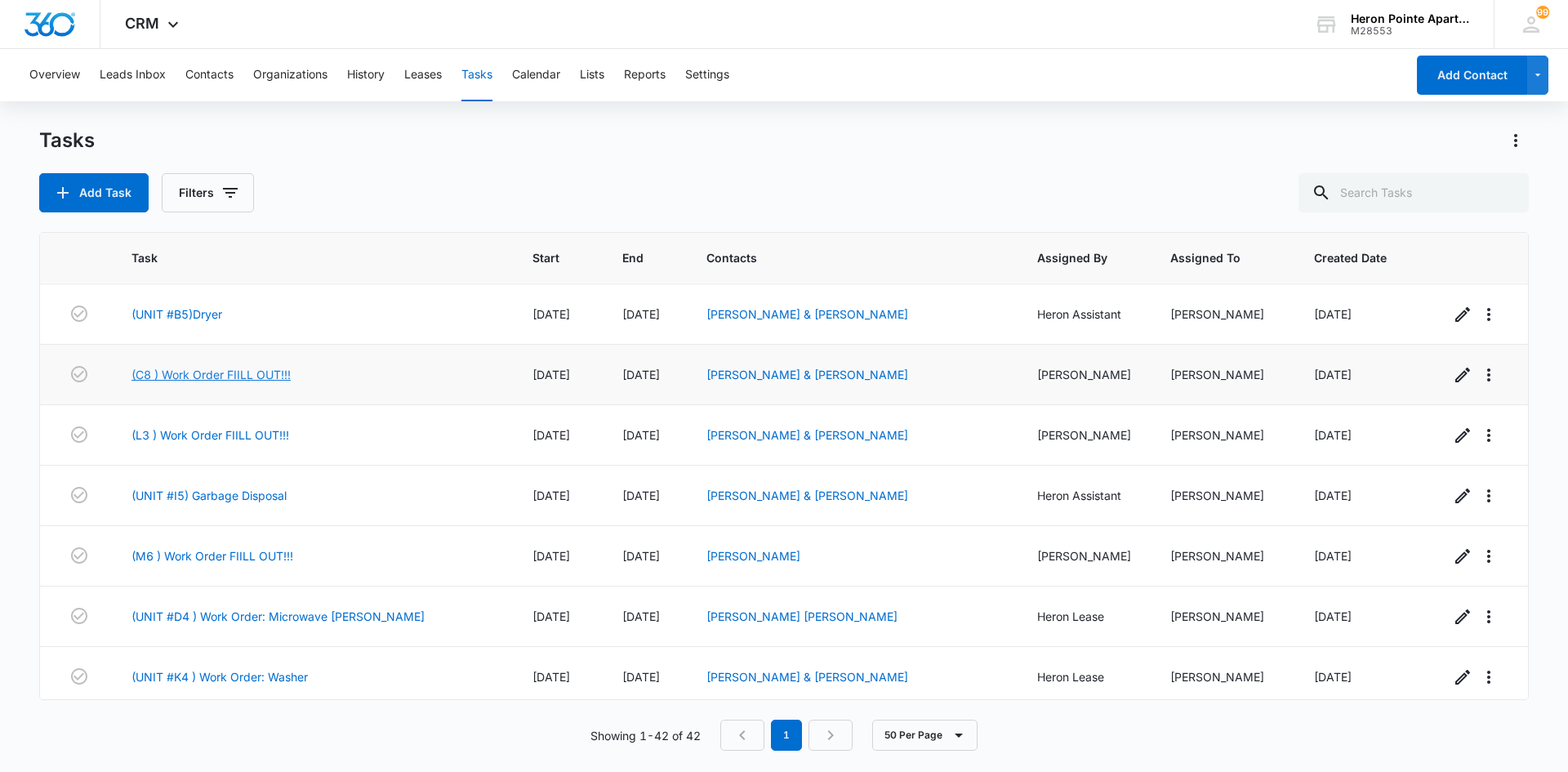
click at [210, 372] on link "(C8 ) Work Order FIILL OUT!!!" at bounding box center [211, 375] width 160 height 17
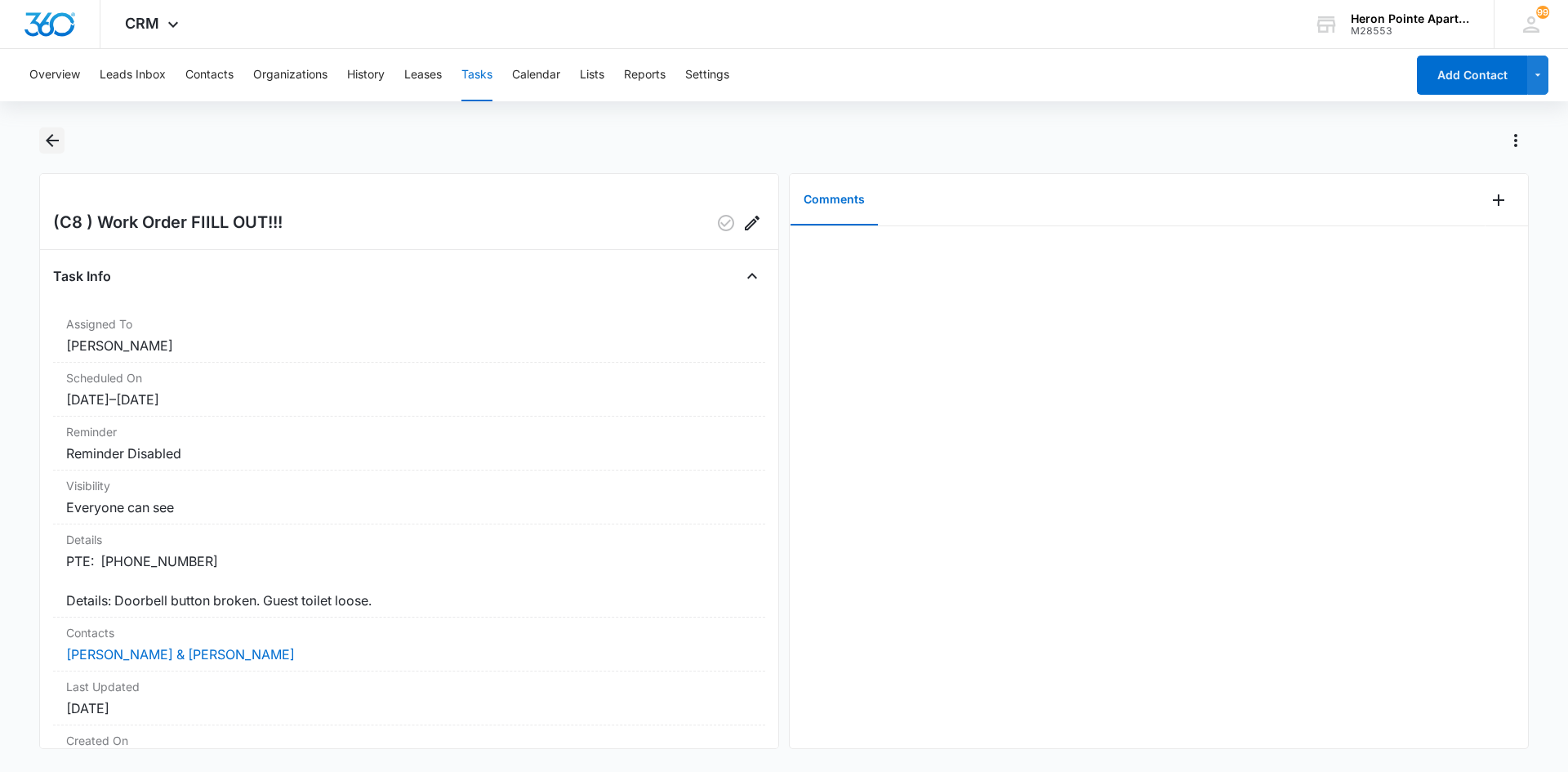
click at [57, 136] on icon "Back" at bounding box center [52, 141] width 20 height 20
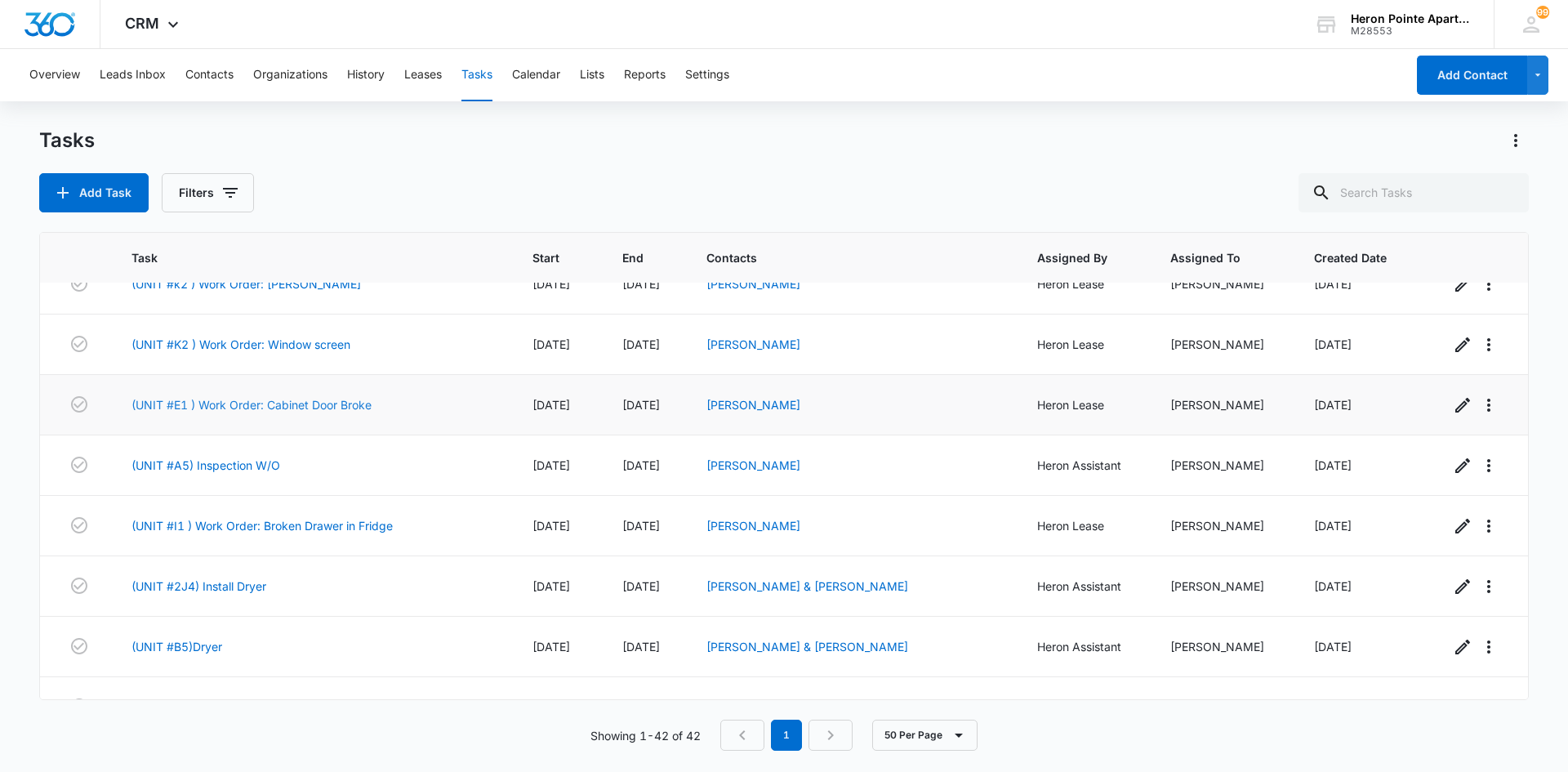
scroll to position [1716, 0]
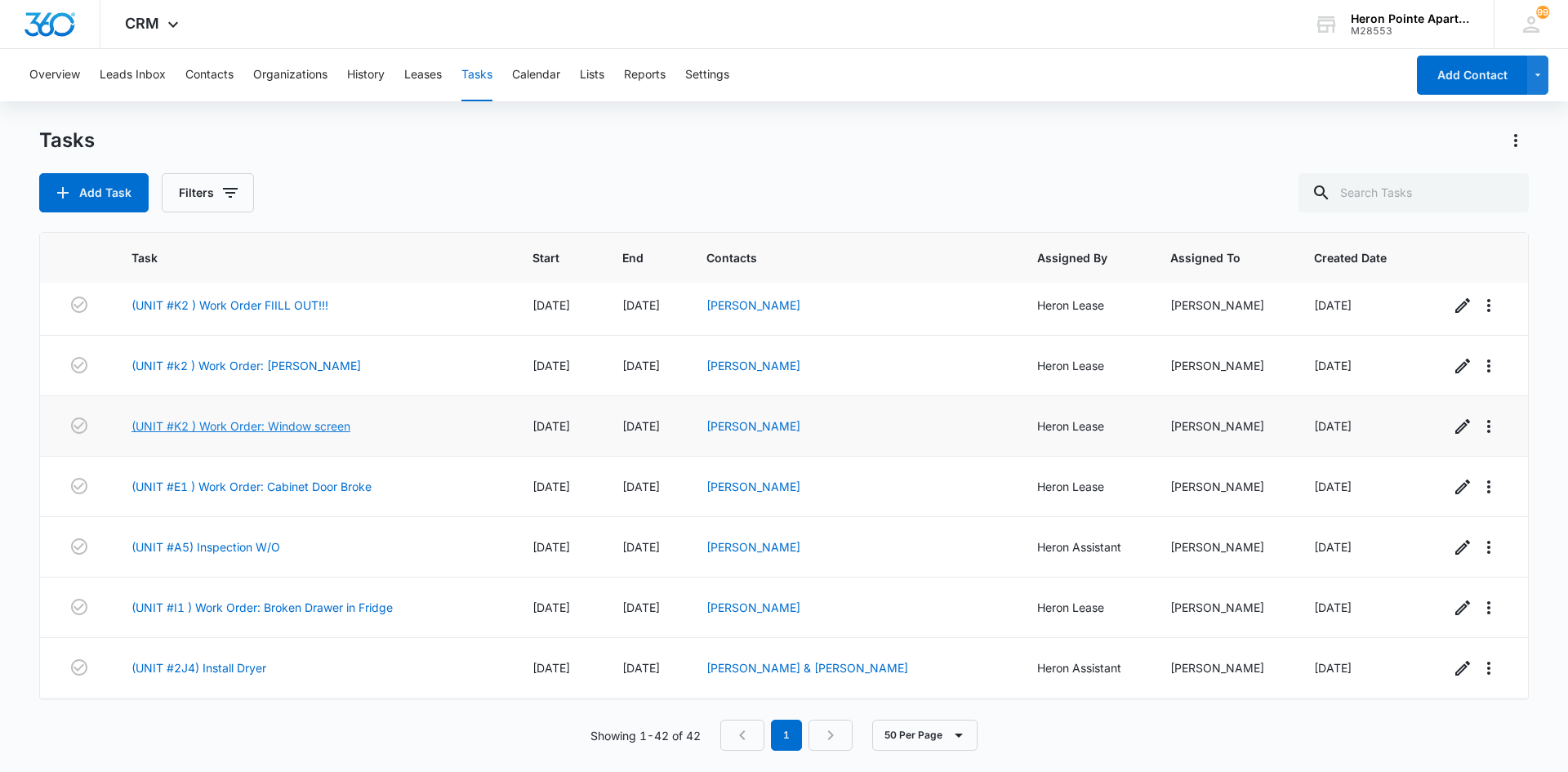
click at [249, 420] on link "(UNIT #K2 ) Work Order: Window screen" at bounding box center [241, 427] width 219 height 17
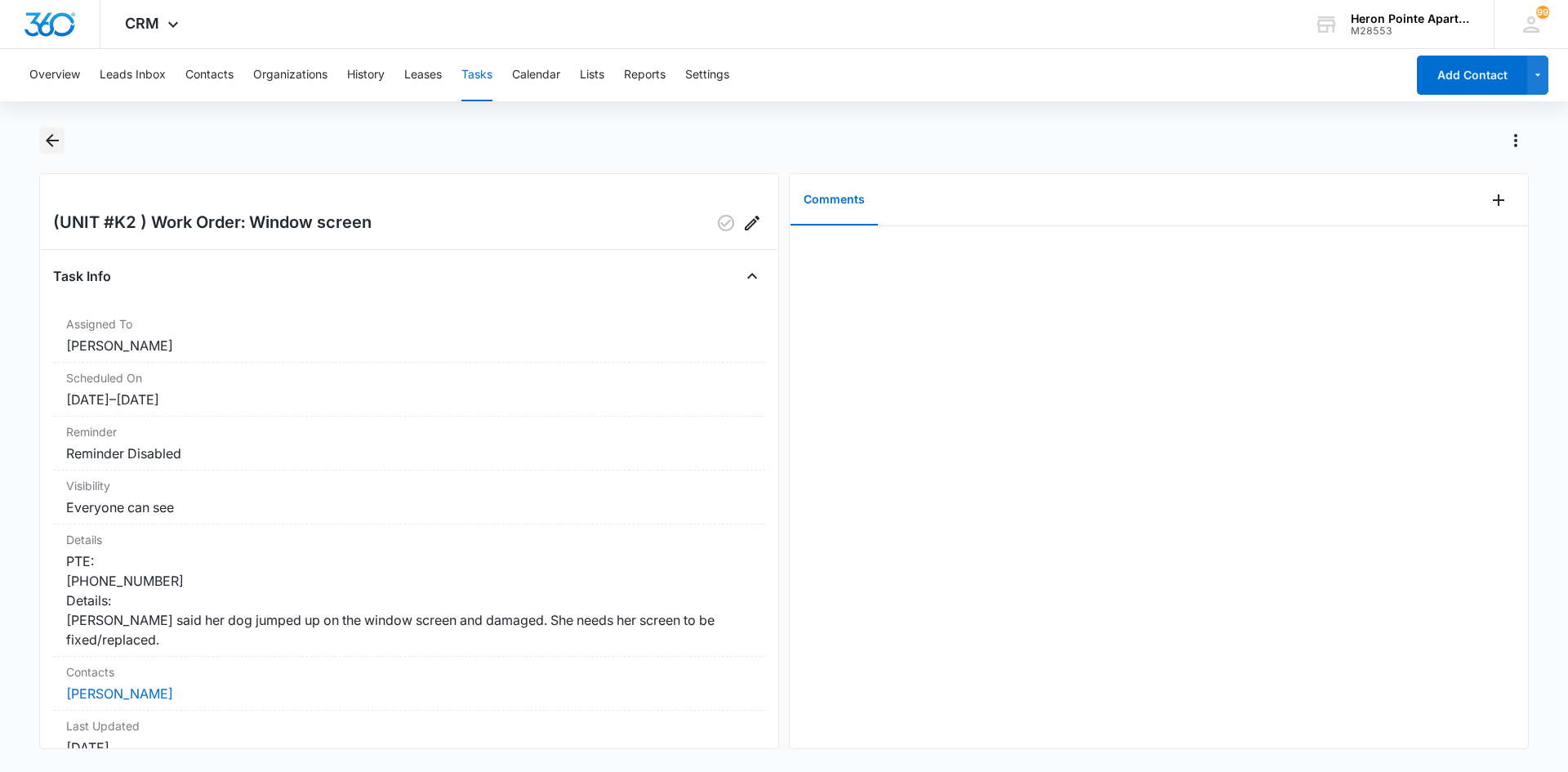
click at [54, 134] on icon "Back" at bounding box center [52, 141] width 20 height 20
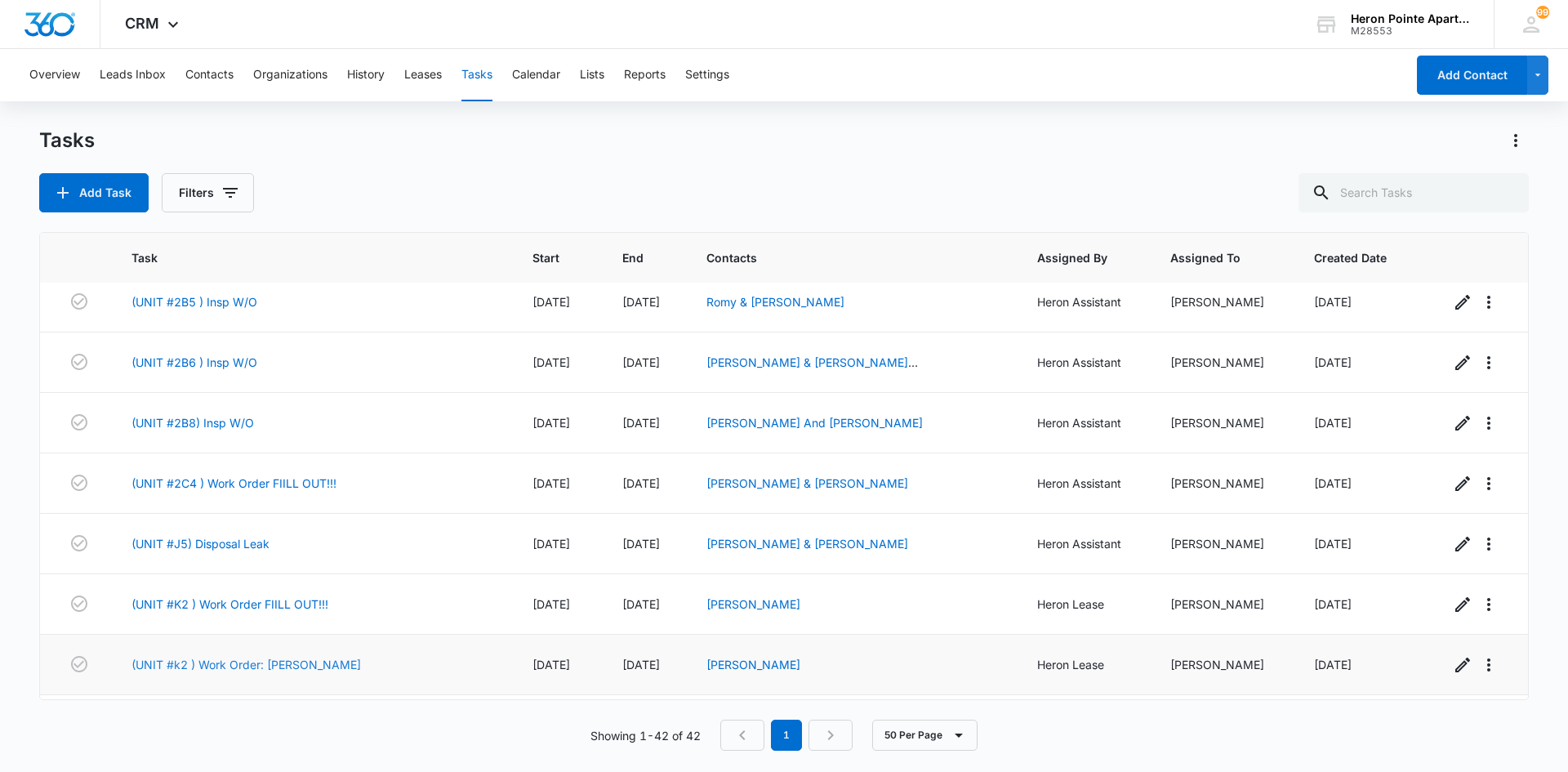
scroll to position [1389, 0]
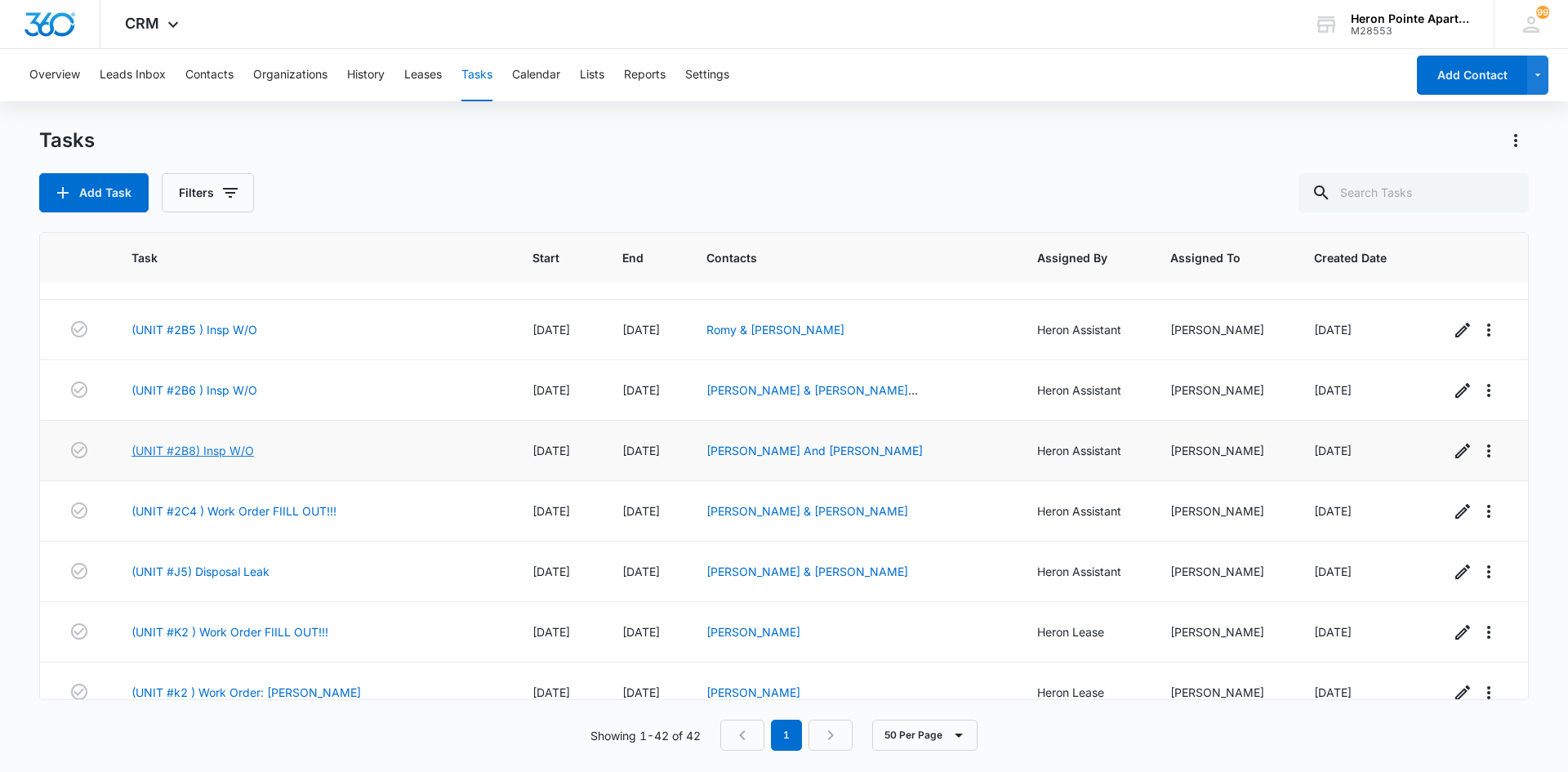
click at [205, 442] on link "(UNIT #2B8) Insp W/O" at bounding box center [193, 451] width 122 height 17
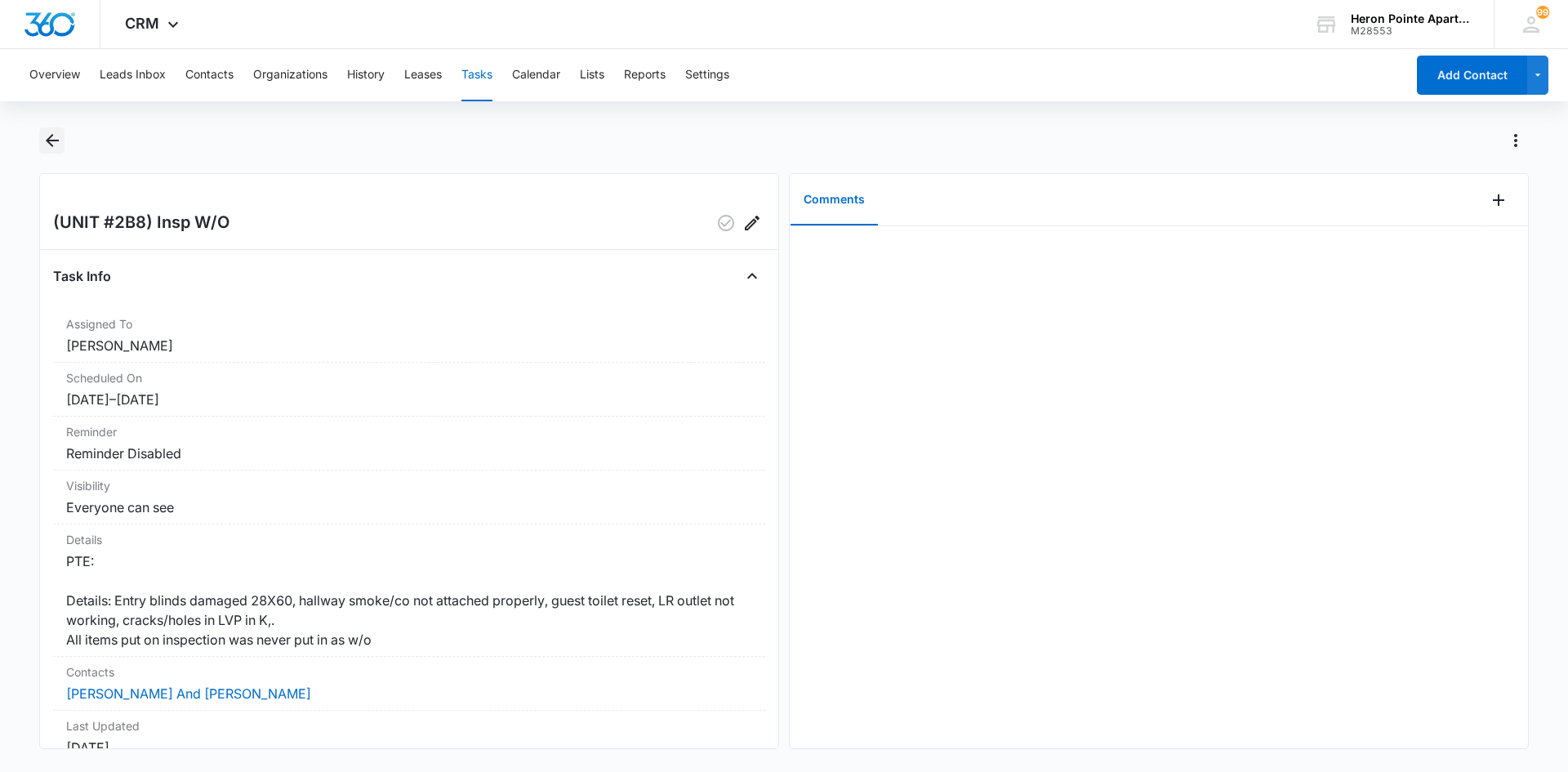
click at [54, 143] on icon "Back" at bounding box center [52, 141] width 20 height 20
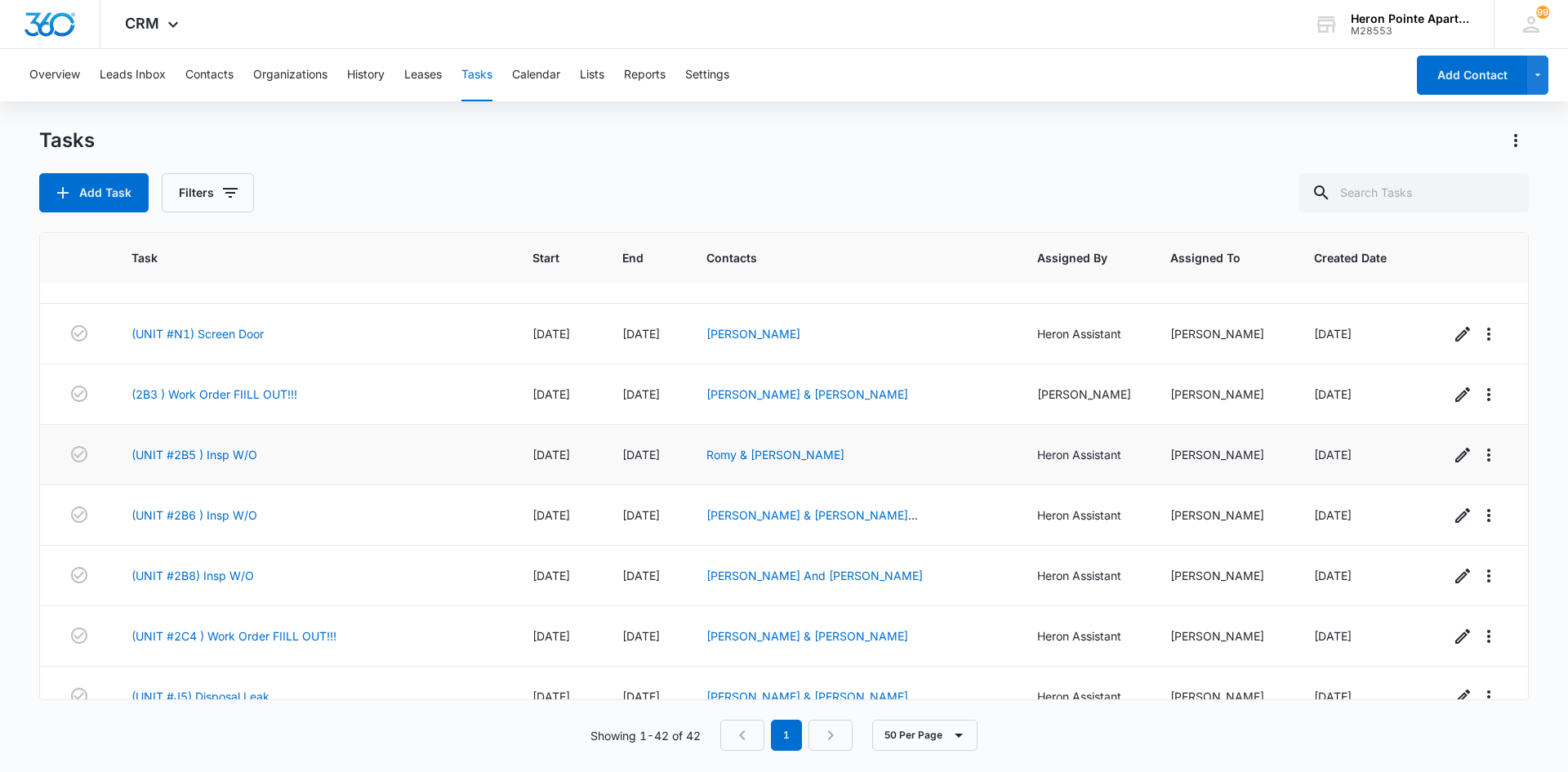
scroll to position [1308, 0]
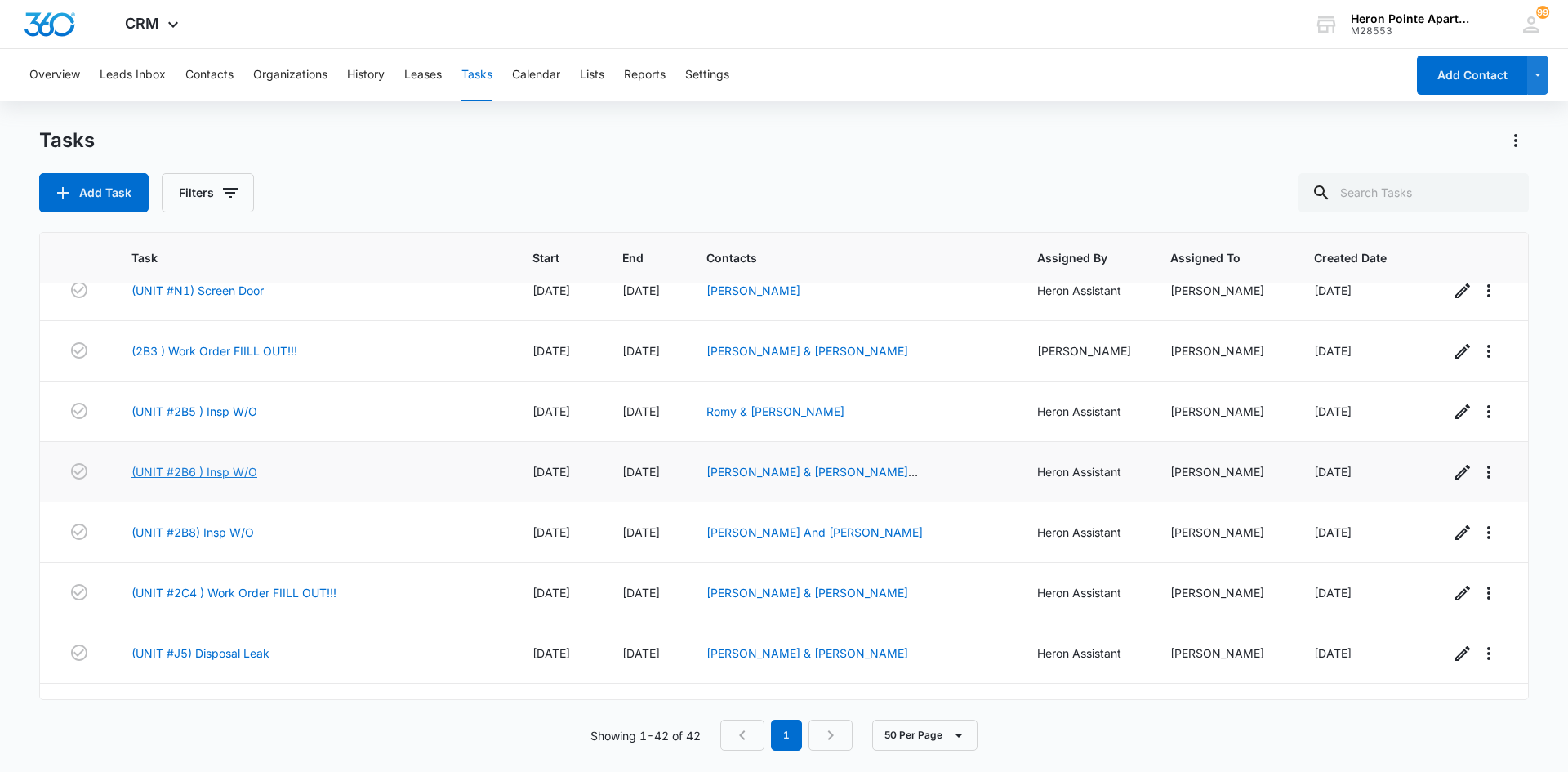
click at [219, 467] on link "(UNIT #2B6 ) Insp W/O" at bounding box center [195, 472] width 126 height 17
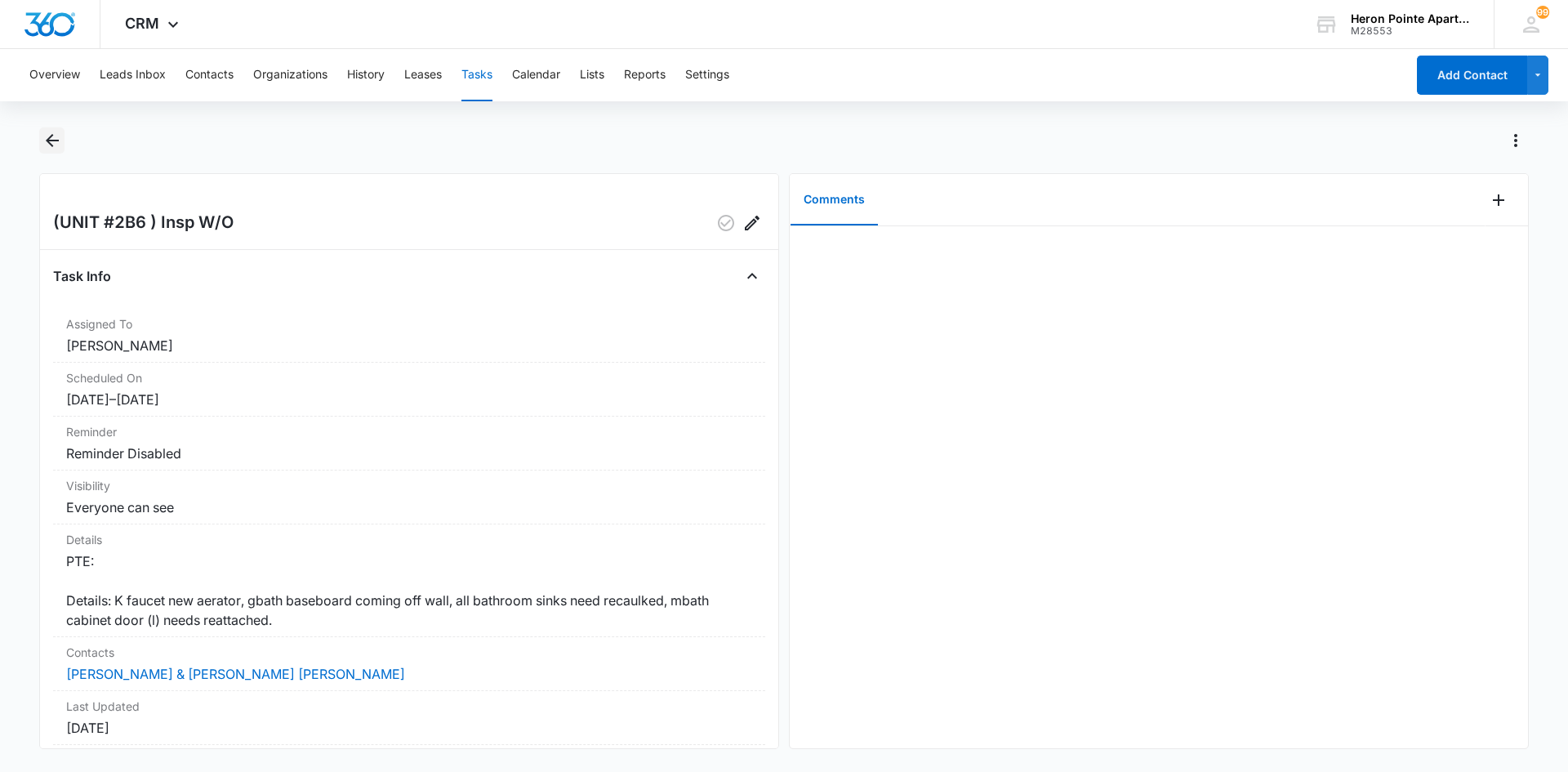
click at [51, 139] on icon "Back" at bounding box center [52, 141] width 20 height 20
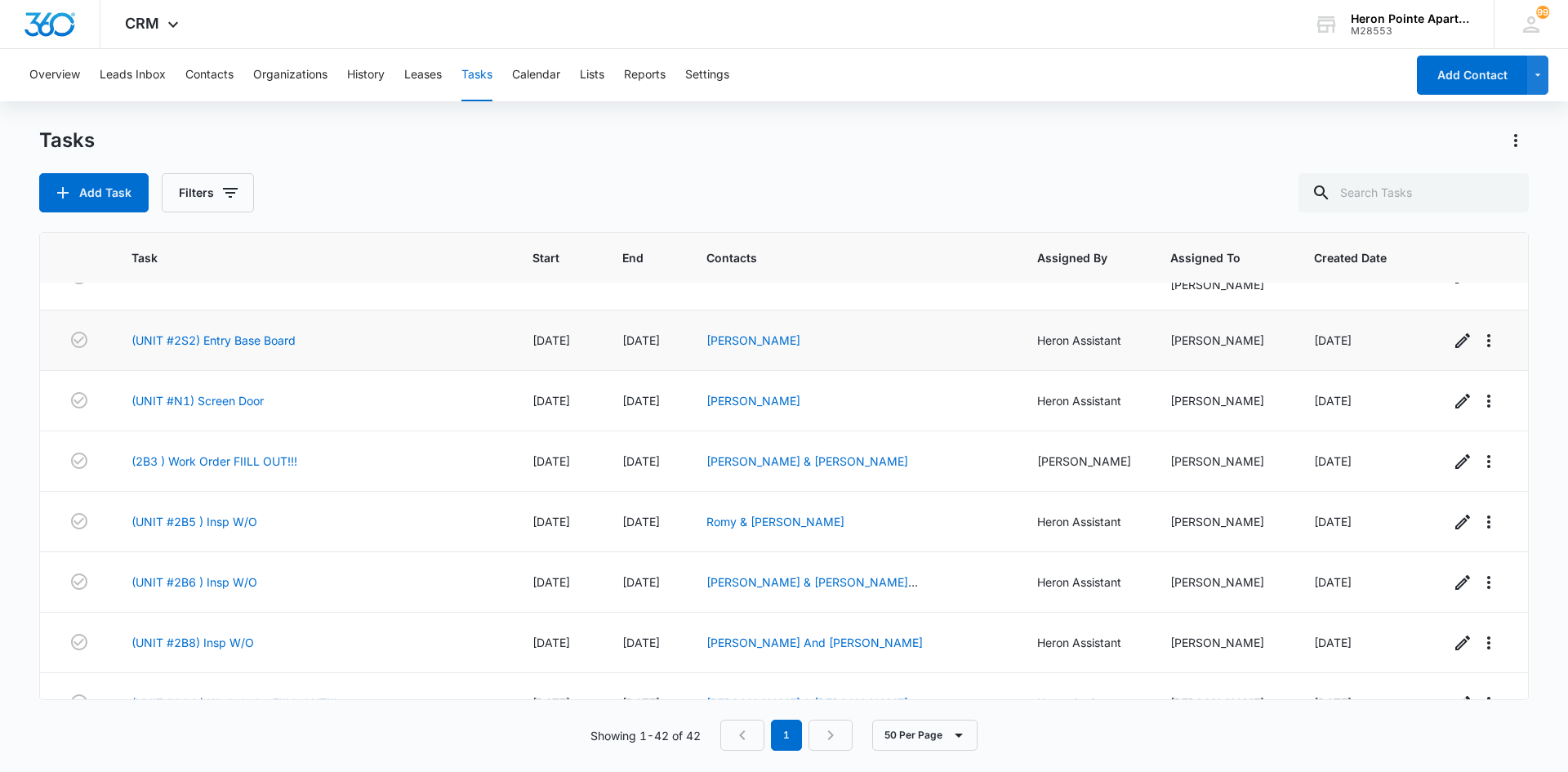
scroll to position [1225, 0]
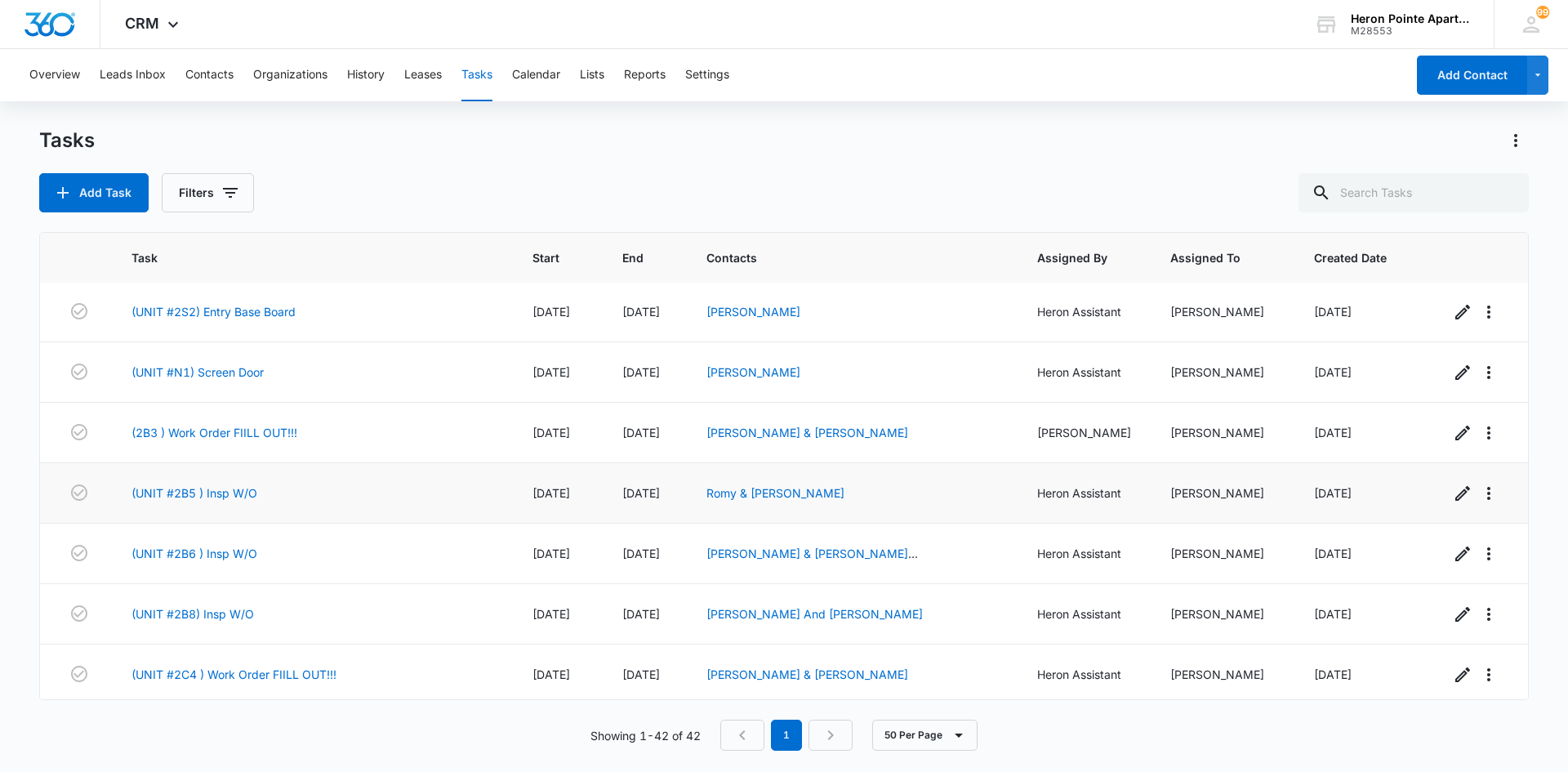
click at [228, 495] on td "(UNIT #2B5 ) Insp W/O" at bounding box center [312, 493] width 401 height 60
click at [227, 485] on link "(UNIT #2B5 ) Insp W/O" at bounding box center [195, 494] width 126 height 17
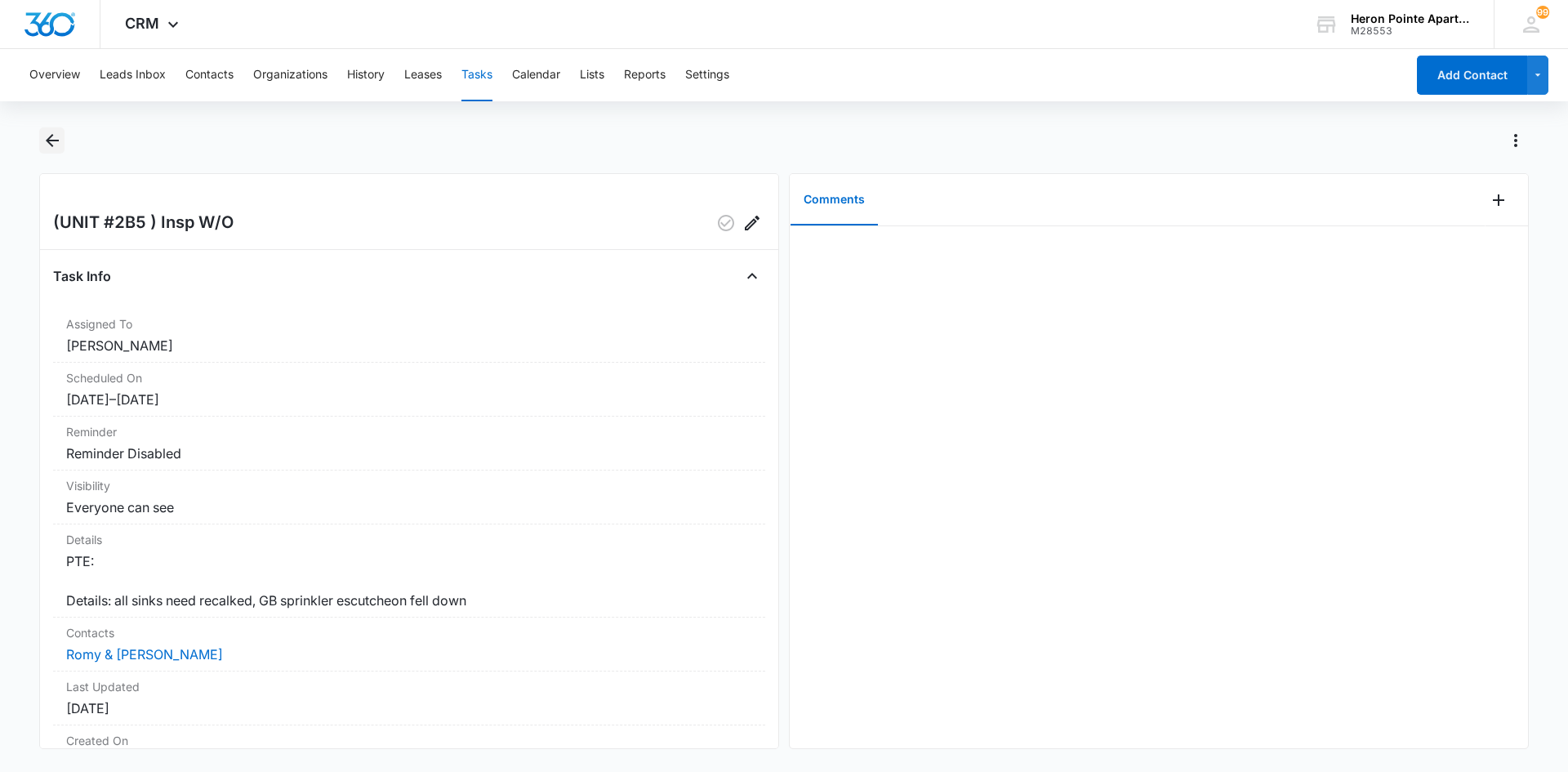
click at [47, 139] on icon "Back" at bounding box center [52, 141] width 20 height 20
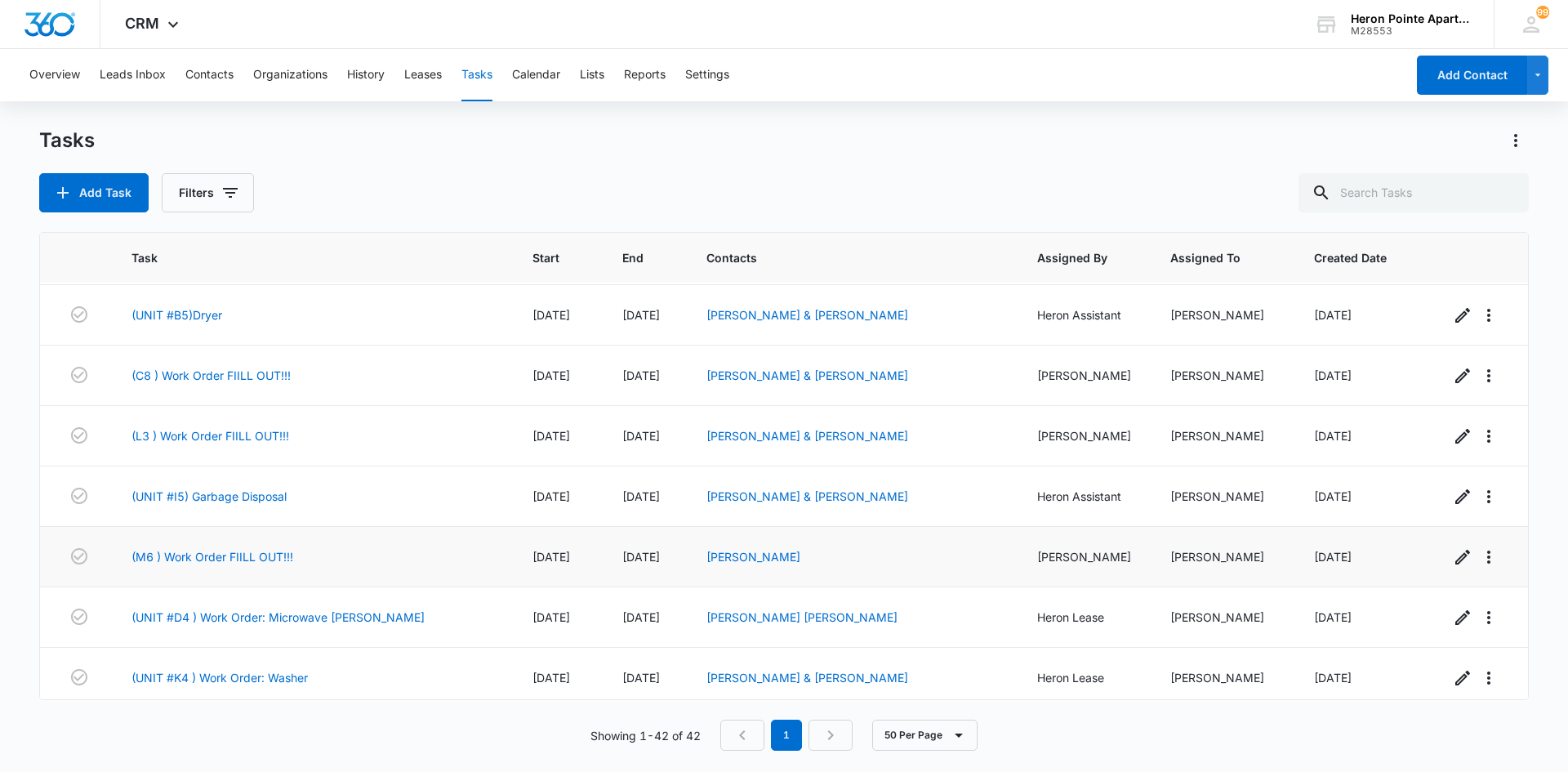
scroll to position [2130, 0]
